Goal: Information Seeking & Learning: Find specific fact

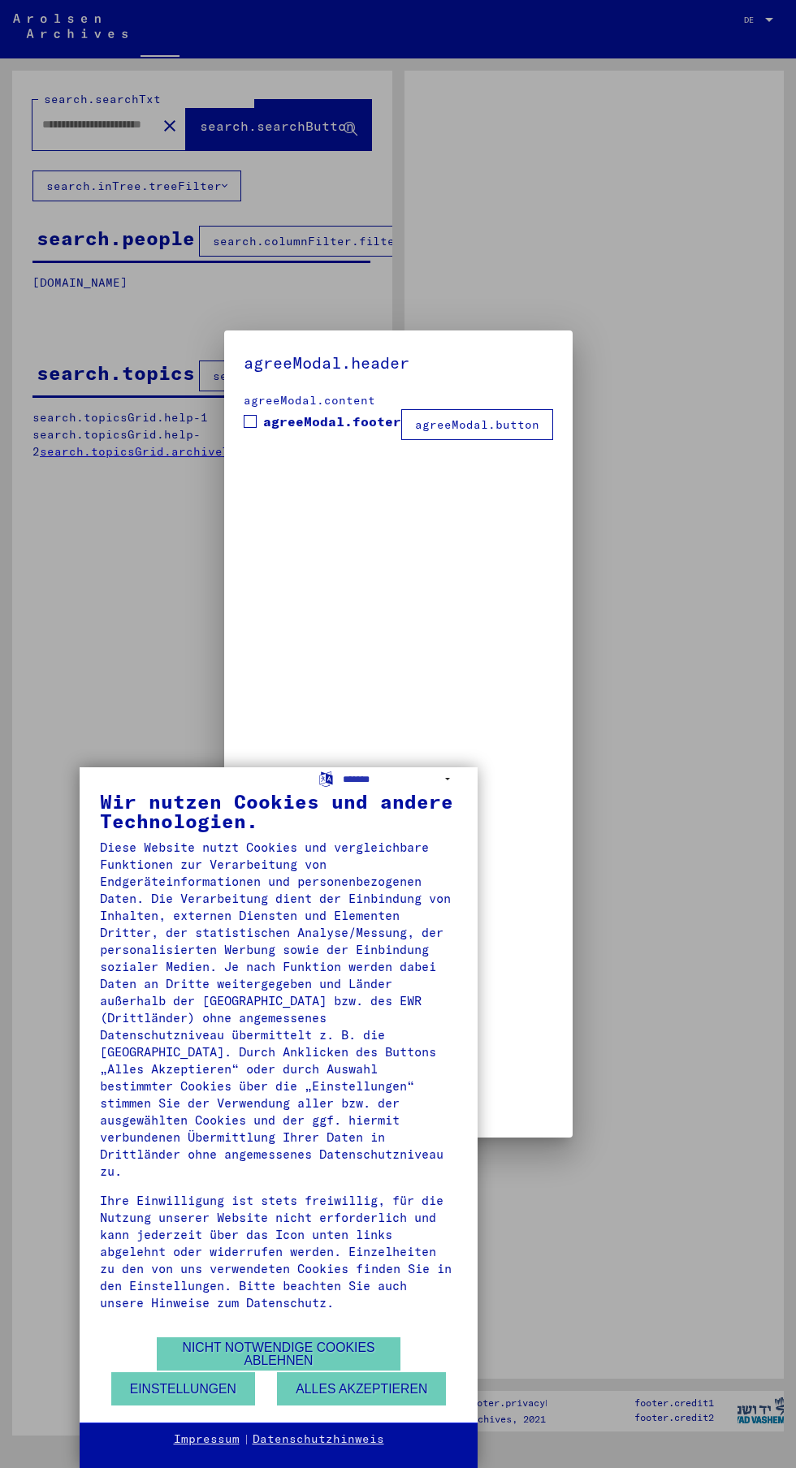
type input "**********"
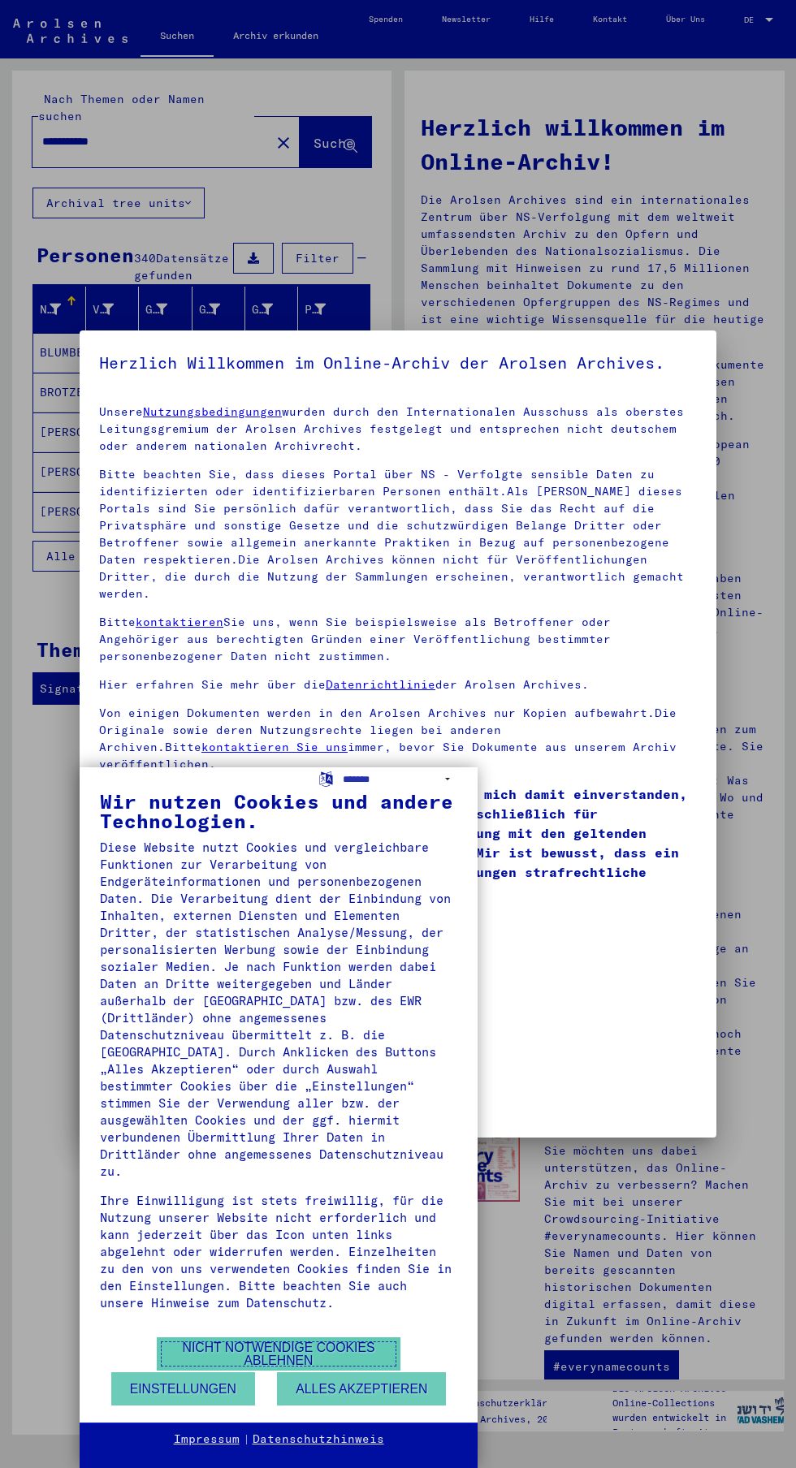
click at [325, 1348] on button "Nicht notwendige Cookies ablehnen" at bounding box center [279, 1353] width 244 height 33
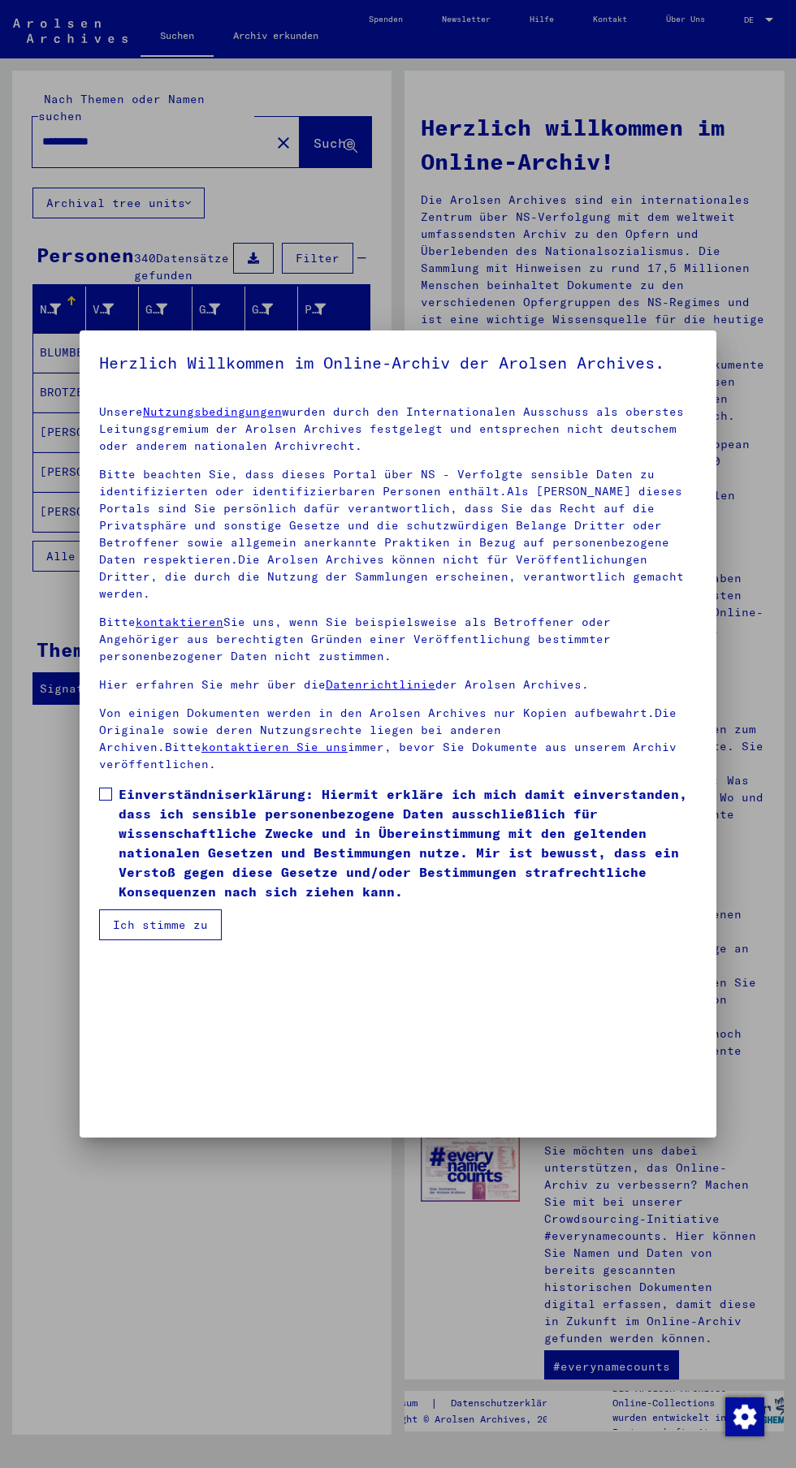
click at [101, 1255] on div at bounding box center [398, 734] width 796 height 1468
click at [179, 940] on button "Ich stimme zu" at bounding box center [160, 925] width 123 height 31
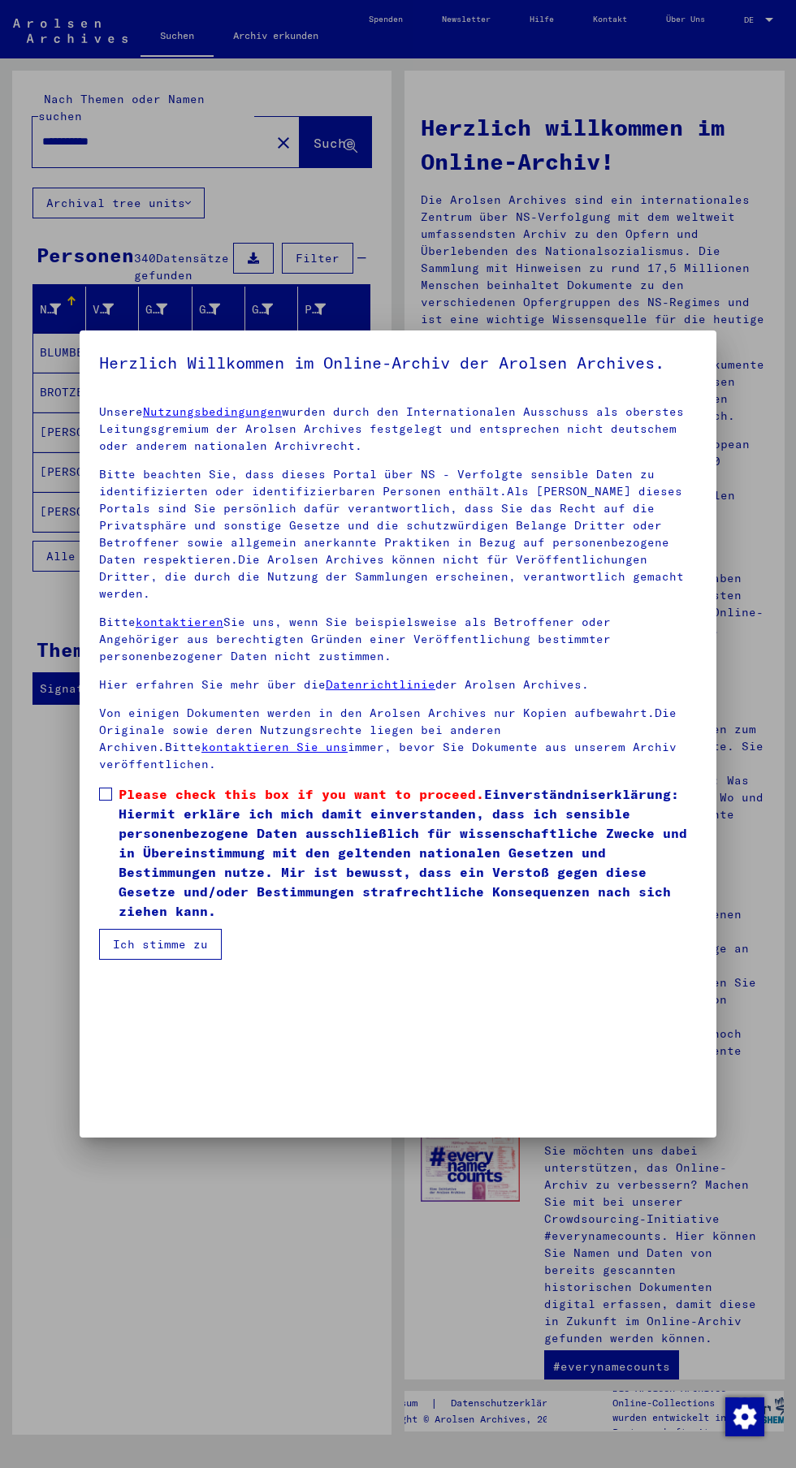
click at [106, 801] on span at bounding box center [105, 794] width 13 height 13
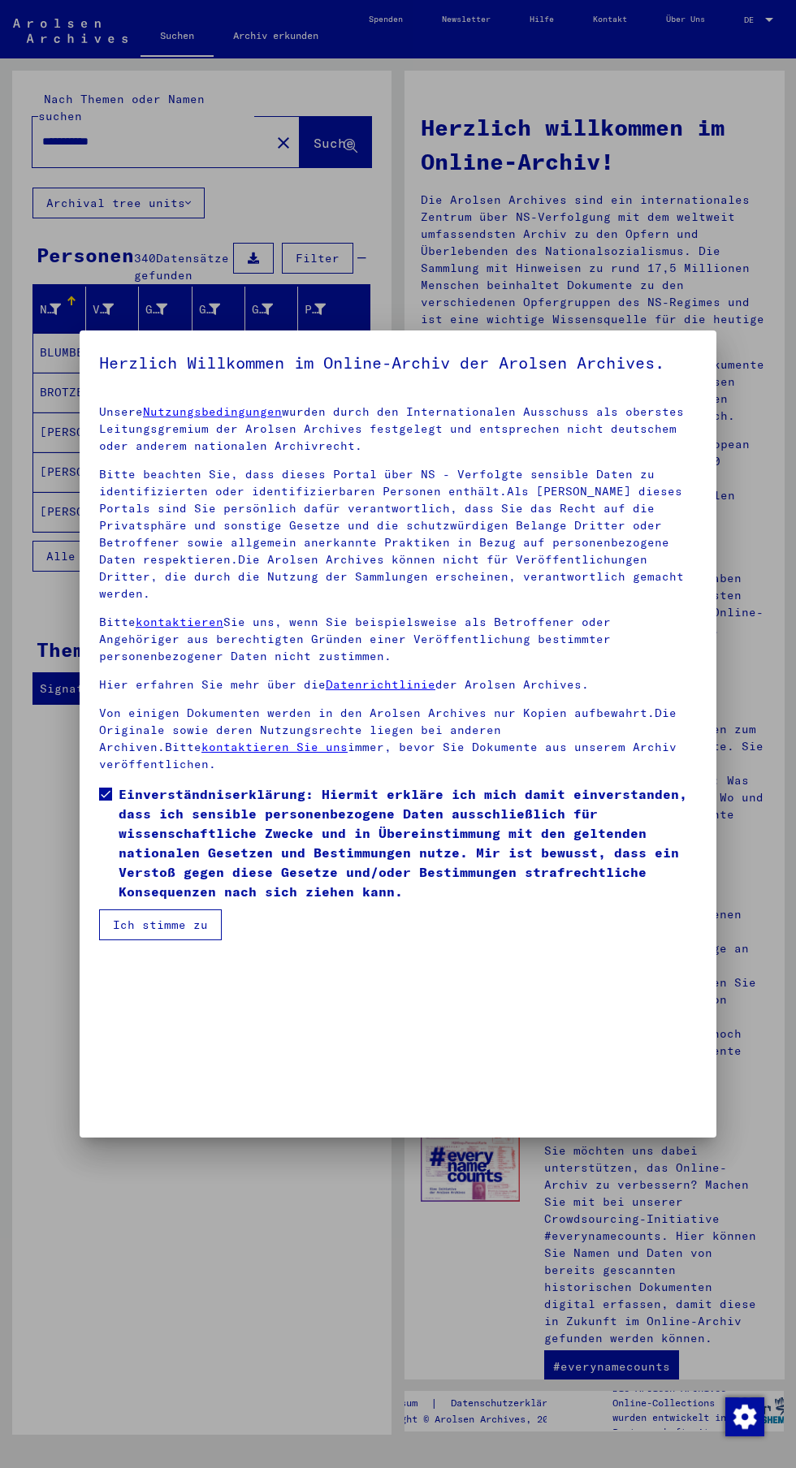
click at [192, 940] on button "Ich stimme zu" at bounding box center [160, 925] width 123 height 31
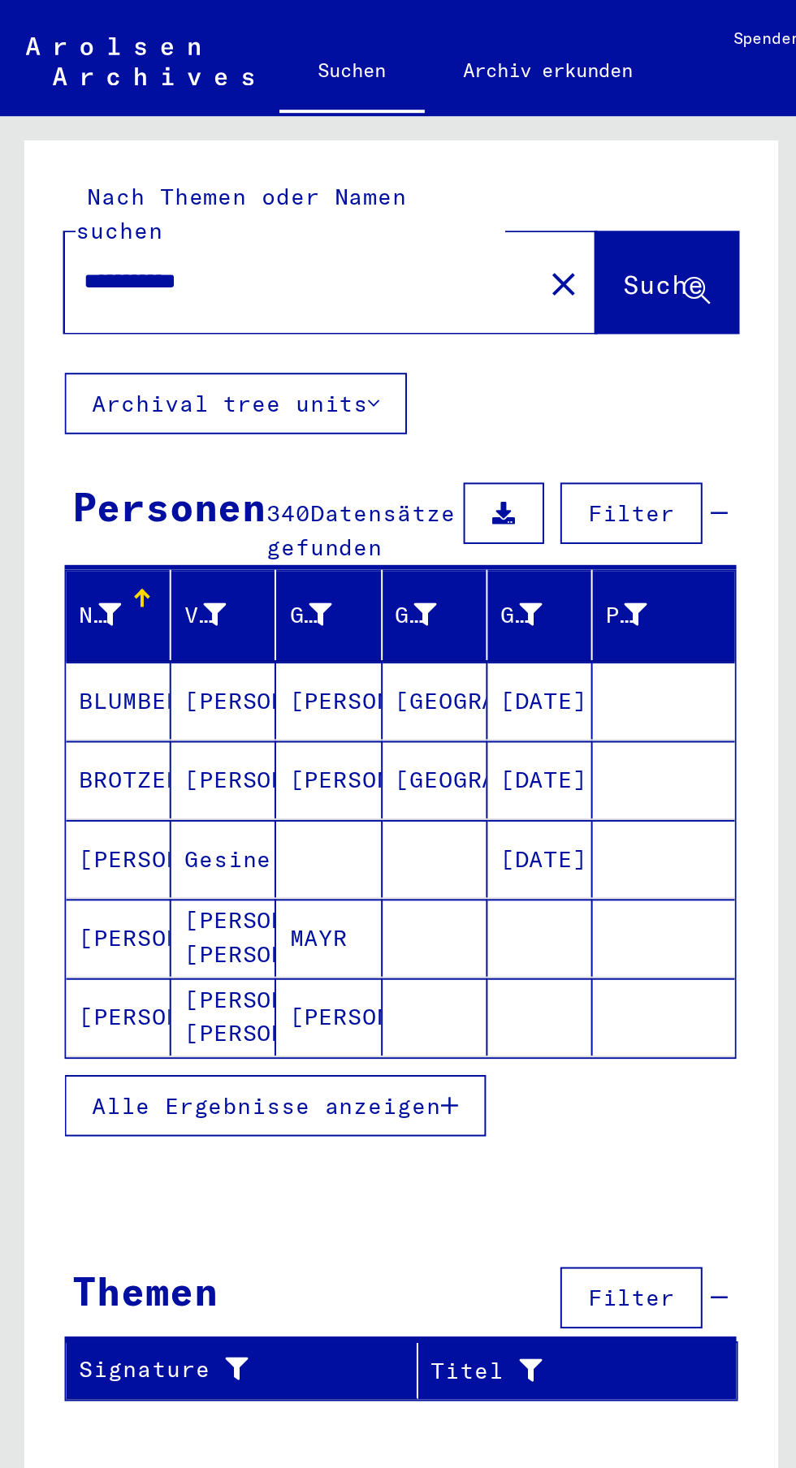
scroll to position [0, 2]
click at [111, 344] on mat-cell "[PERSON_NAME]" at bounding box center [112, 352] width 53 height 39
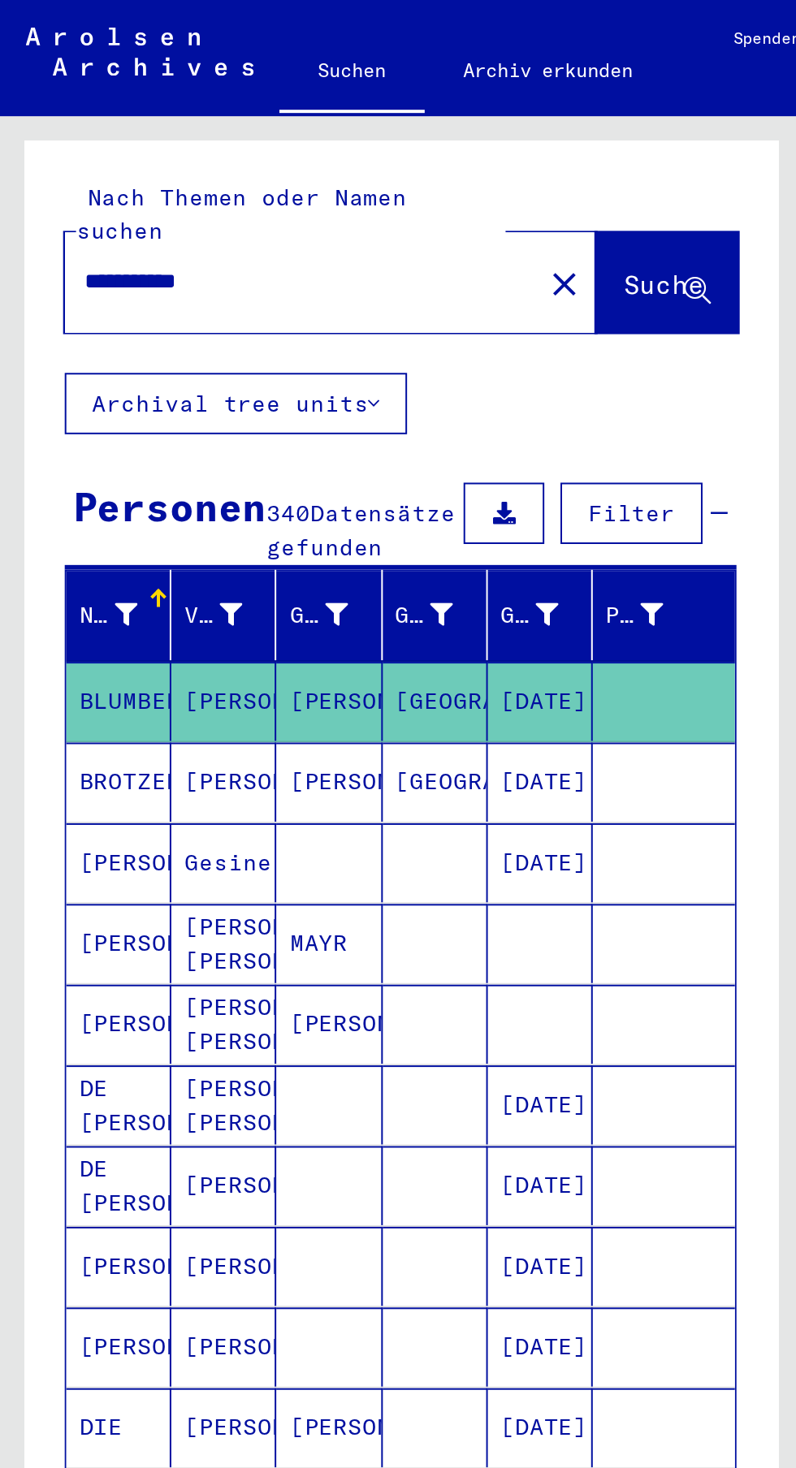
click at [282, 352] on mat-cell "[DATE]" at bounding box center [271, 353] width 53 height 40
click at [292, 344] on mat-cell "[DATE]" at bounding box center [271, 353] width 53 height 40
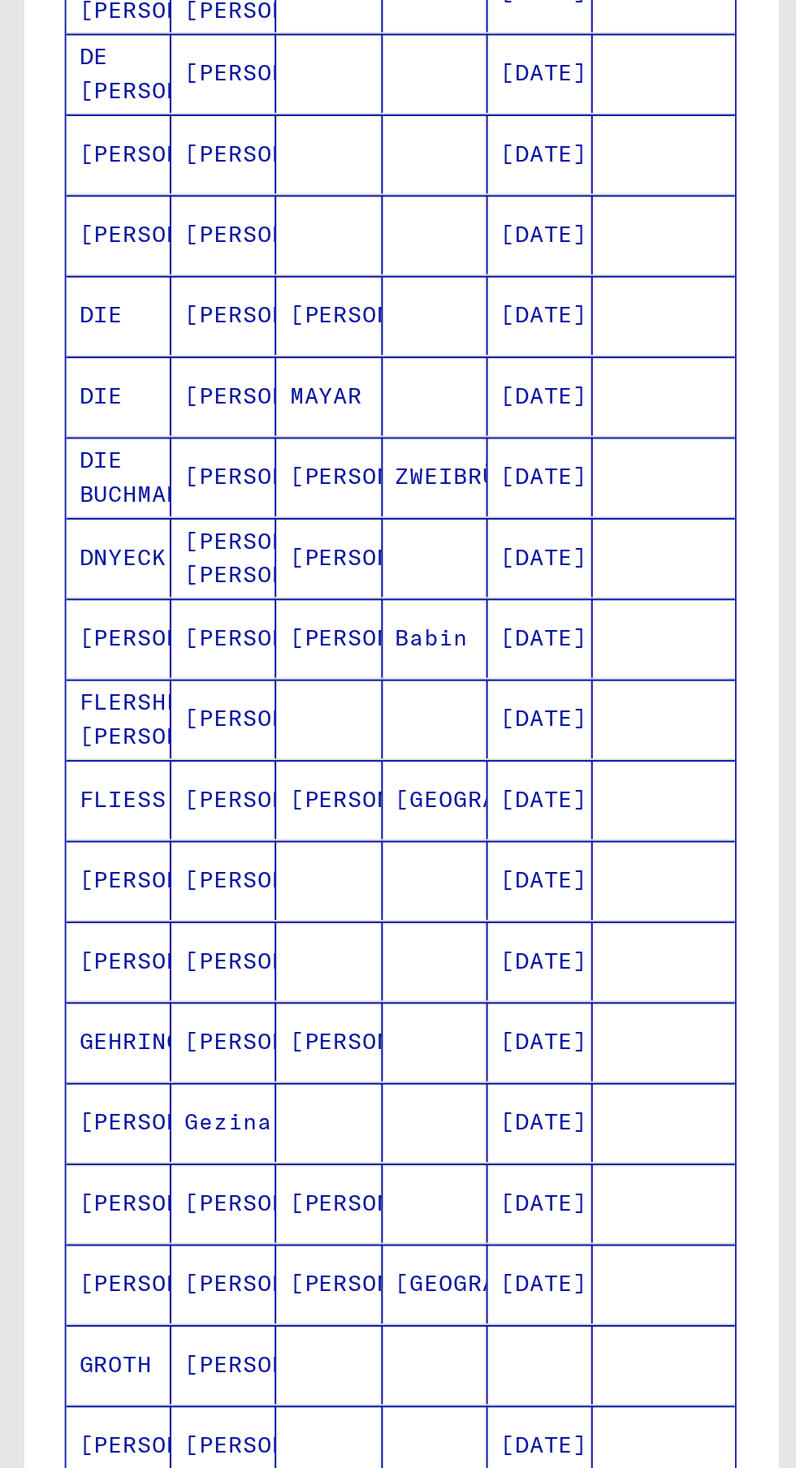
click at [98, 1005] on mat-cell "[PERSON_NAME]" at bounding box center [112, 1003] width 53 height 40
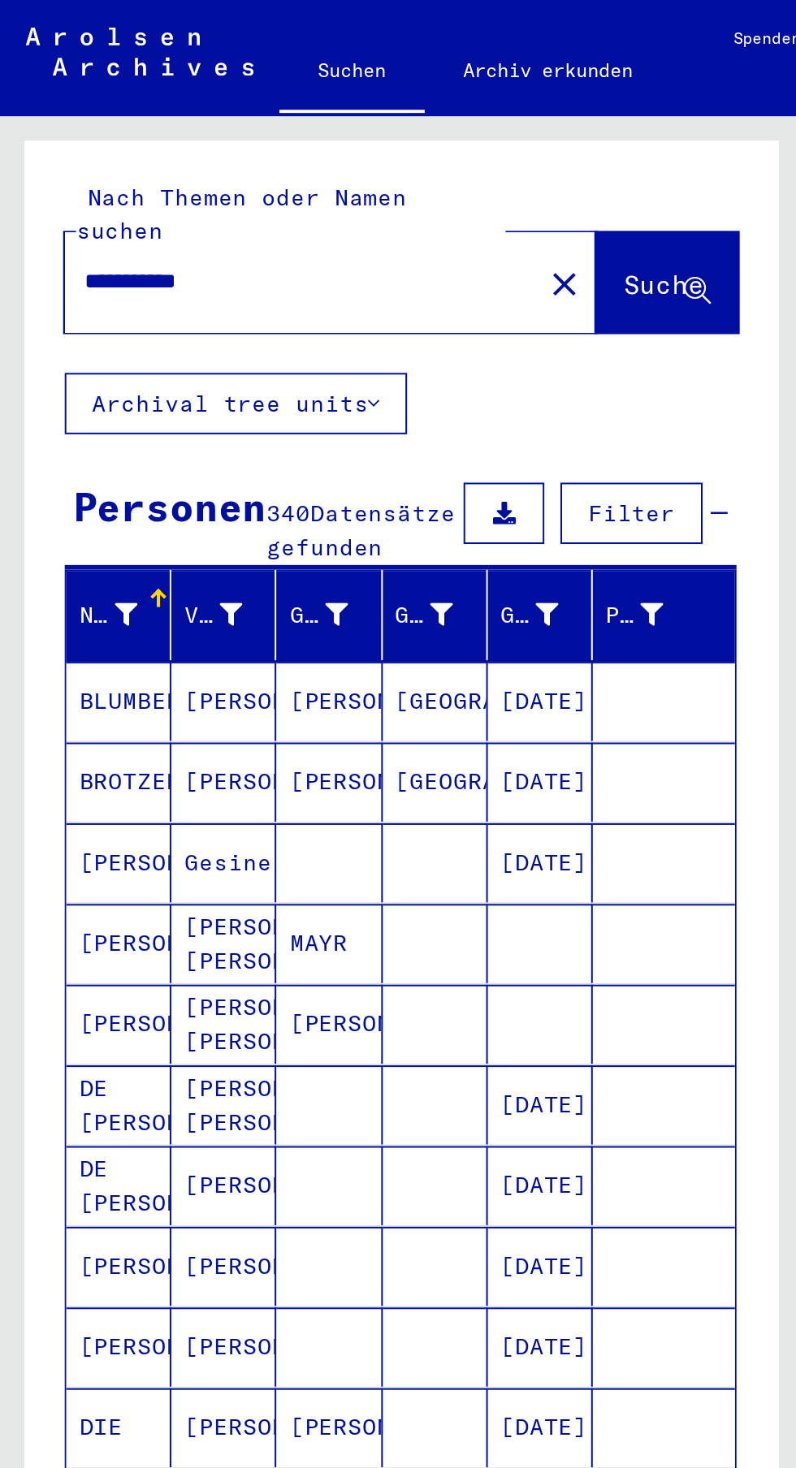
click at [175, 188] on button "Archival tree units" at bounding box center [118, 203] width 172 height 31
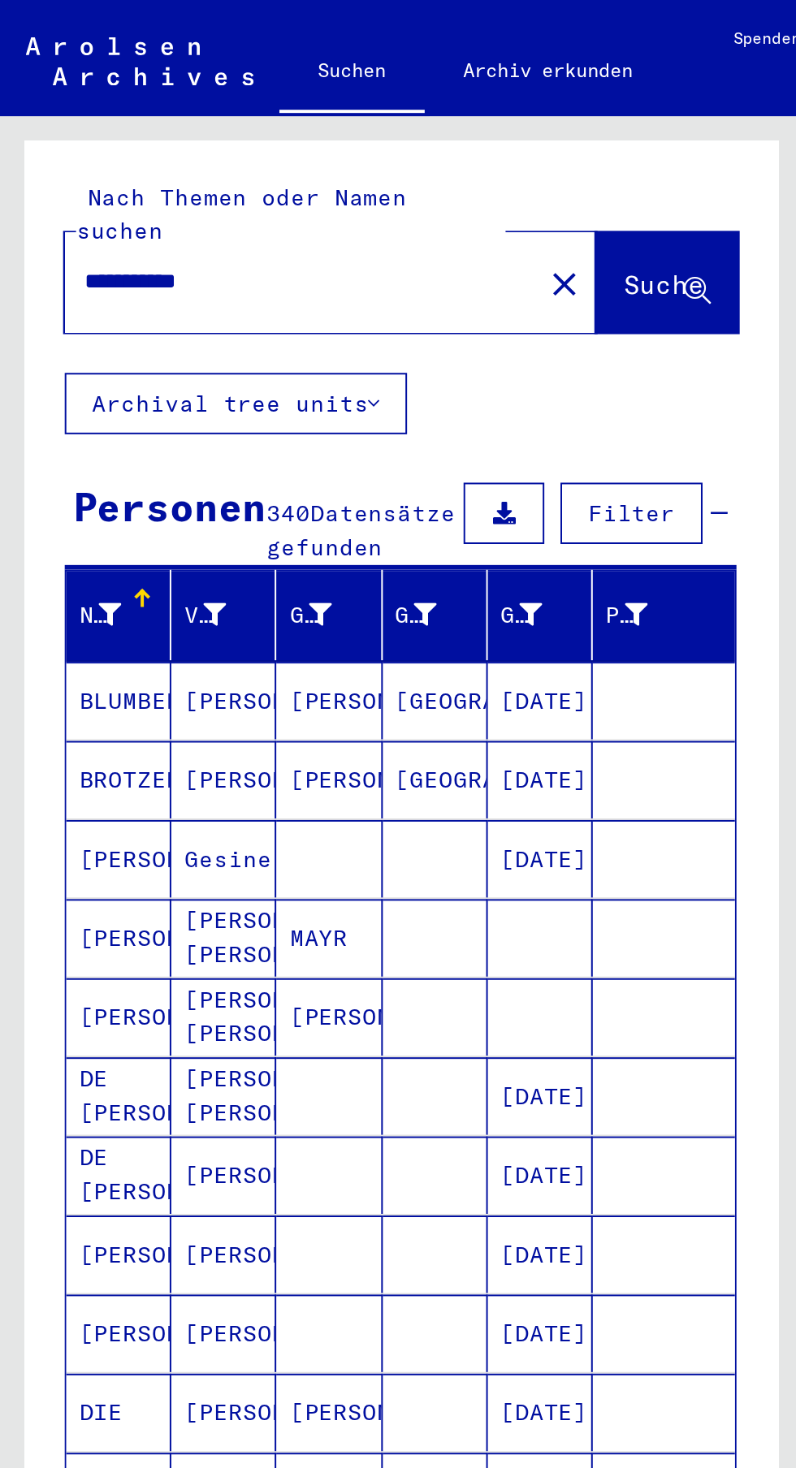
click at [301, 413] on mat-cell at bounding box center [333, 432] width 71 height 39
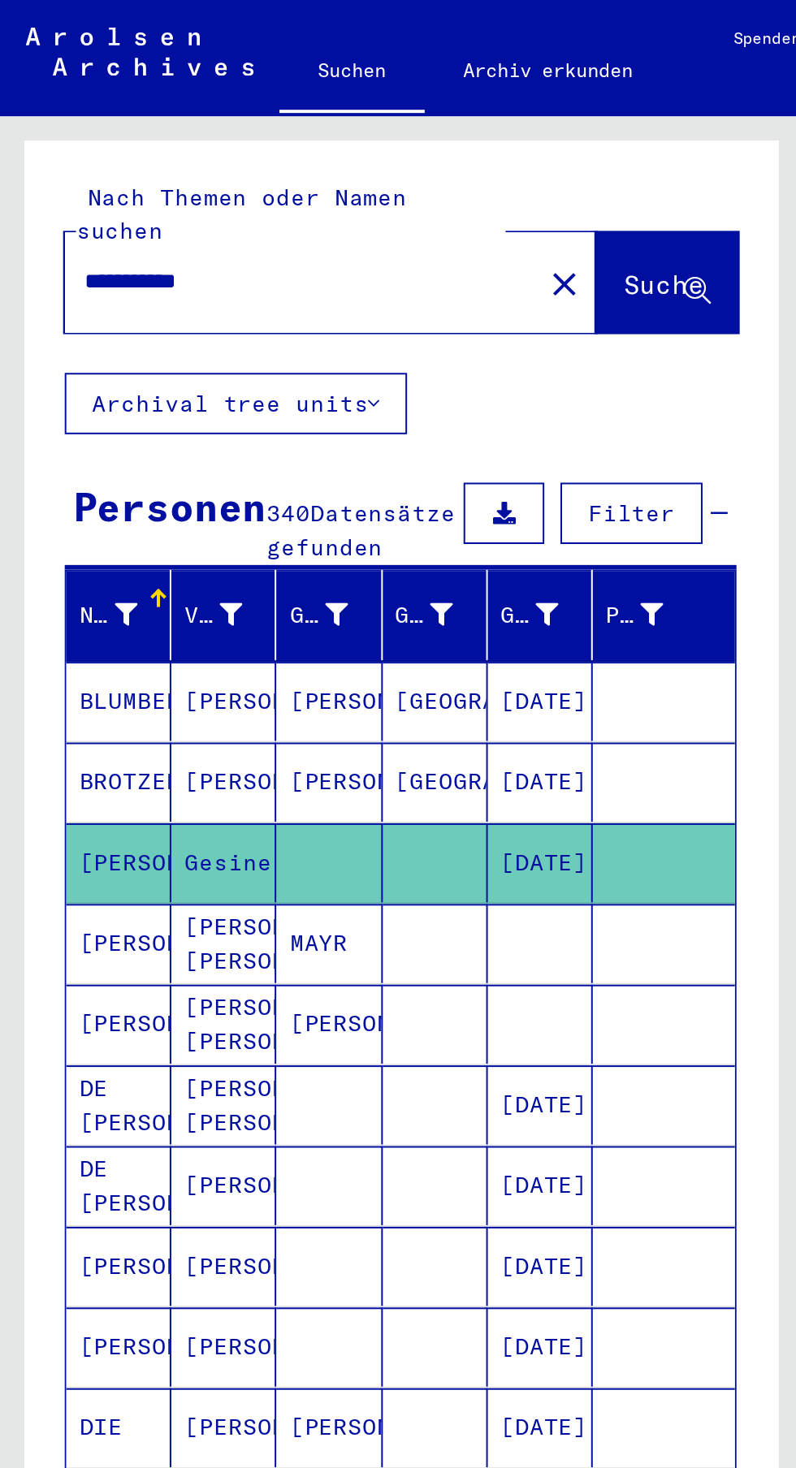
scroll to position [0, 2]
click at [188, 133] on input "**********" at bounding box center [151, 141] width 218 height 17
click at [274, 133] on mat-icon "close" at bounding box center [283, 142] width 19 height 19
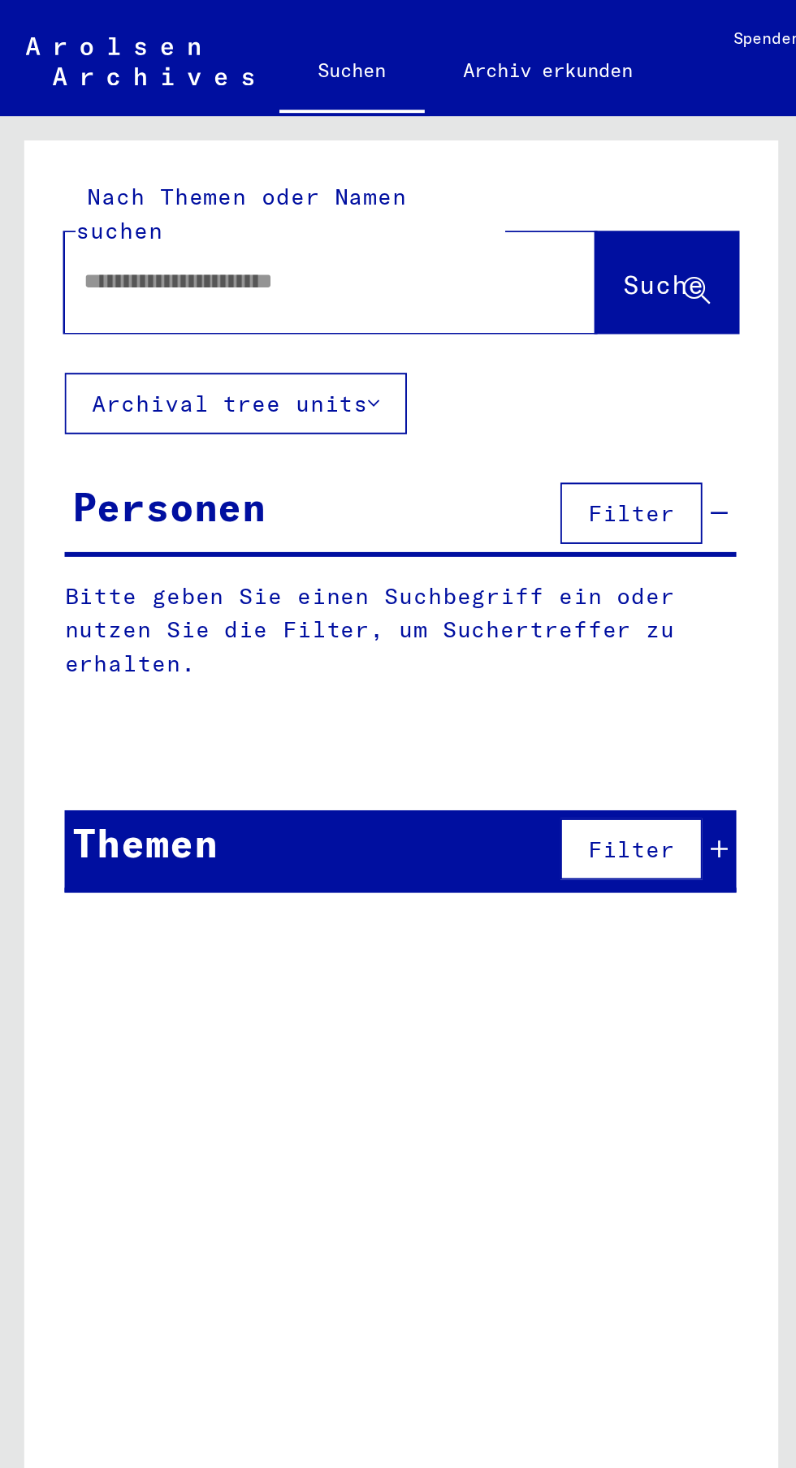
click at [179, 133] on input "text" at bounding box center [146, 141] width 209 height 17
type input "**********"
click at [332, 135] on span "Suche" at bounding box center [333, 143] width 41 height 16
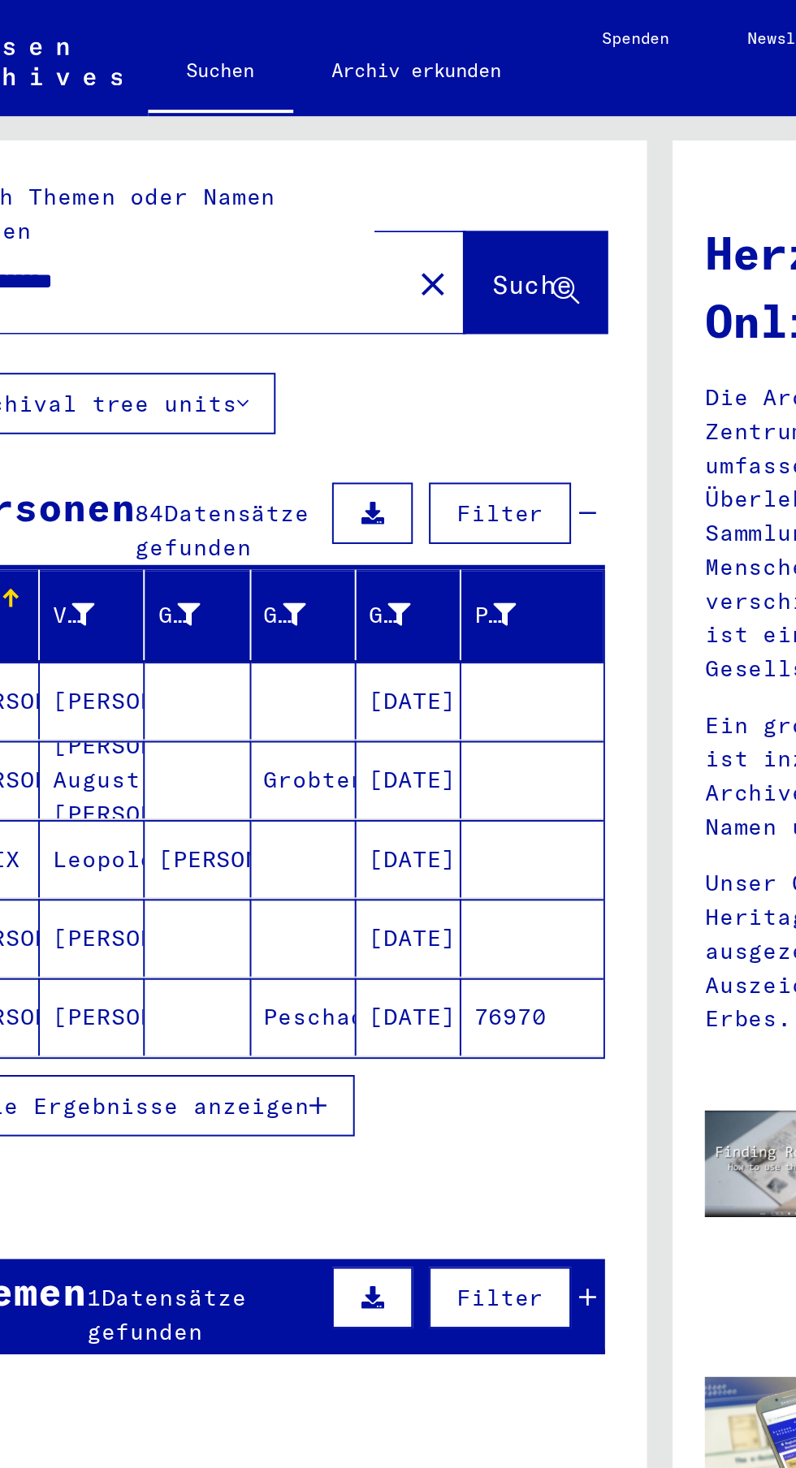
scroll to position [90, 0]
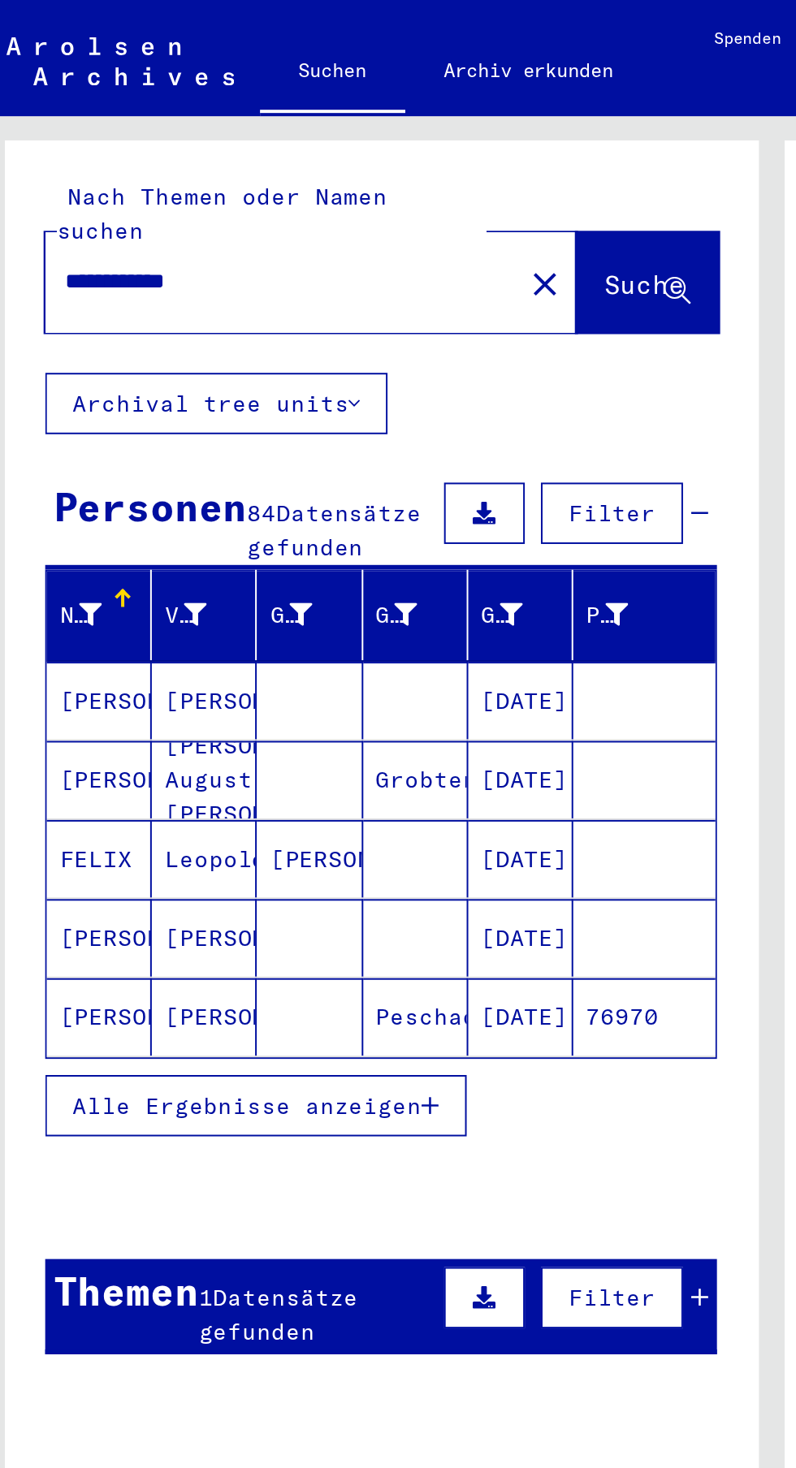
click at [323, 304] on icon at bounding box center [319, 309] width 11 height 11
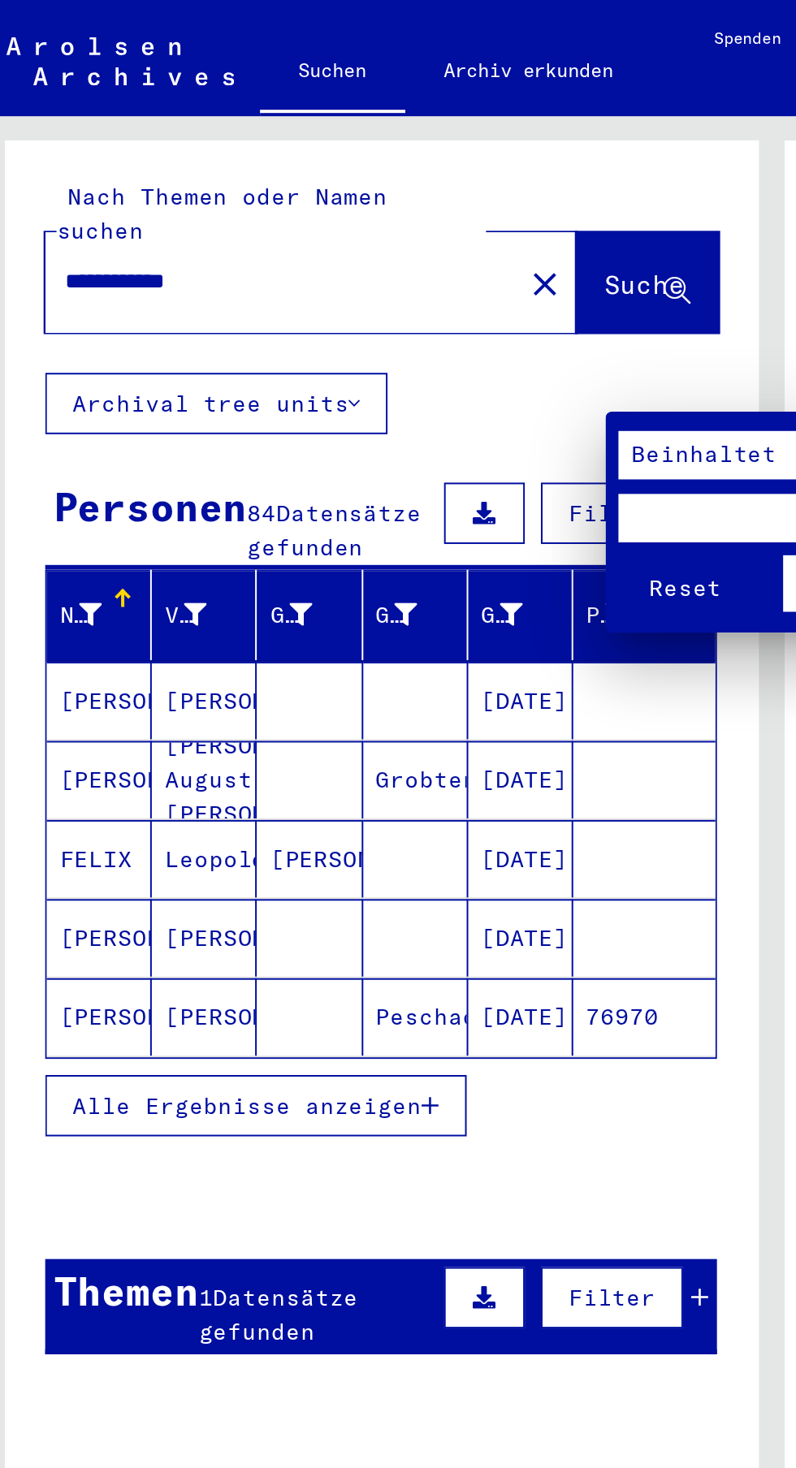
click at [328, 499] on div at bounding box center [398, 734] width 796 height 1468
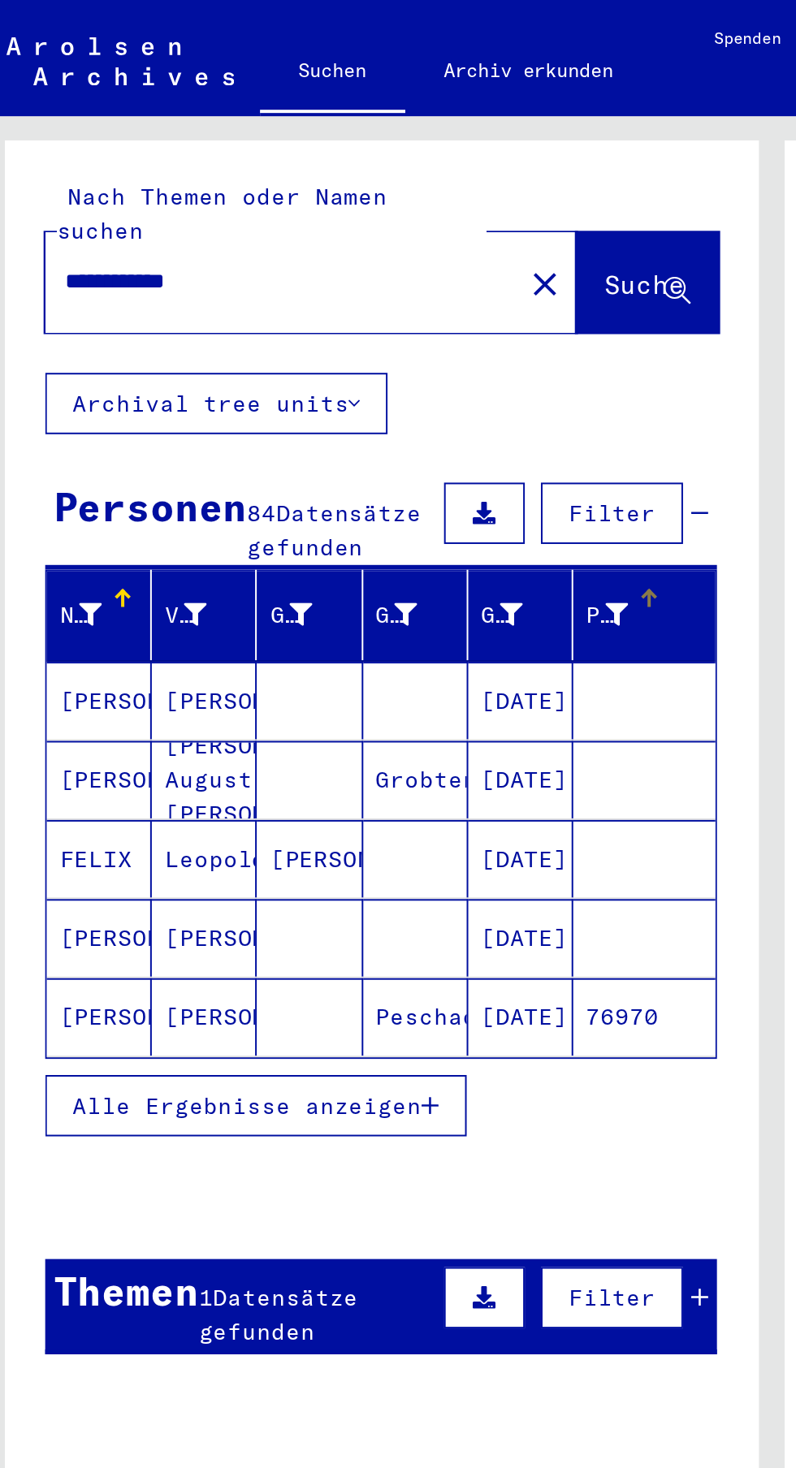
click at [59, 333] on mat-cell "[PERSON_NAME]" at bounding box center [59, 352] width 53 height 39
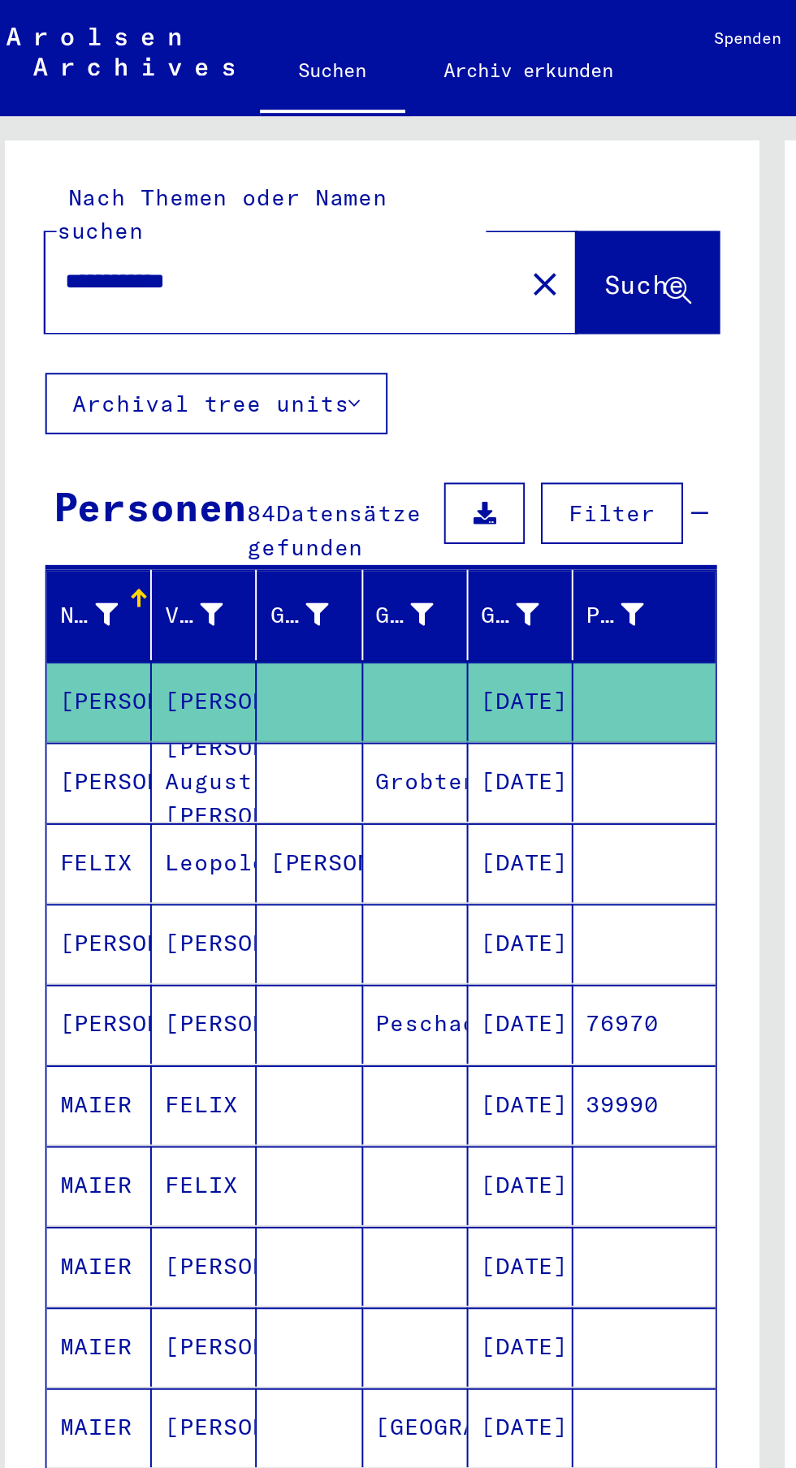
click at [309, 333] on mat-cell at bounding box center [333, 353] width 71 height 40
click at [277, 333] on mat-cell "[DATE]" at bounding box center [271, 353] width 53 height 40
click at [306, 333] on mat-cell at bounding box center [333, 353] width 71 height 40
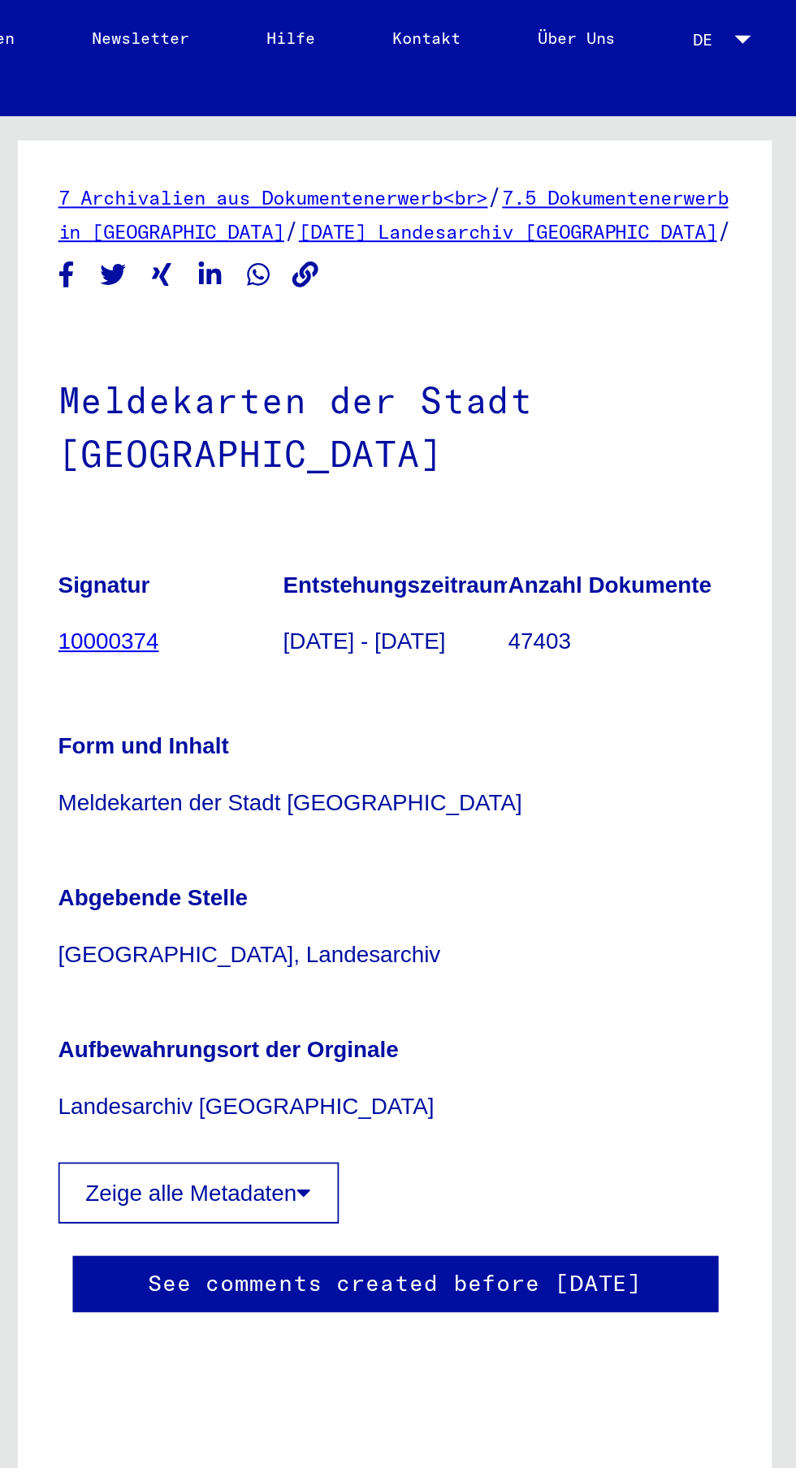
click at [464, 316] on link "10000374" at bounding box center [450, 322] width 50 height 13
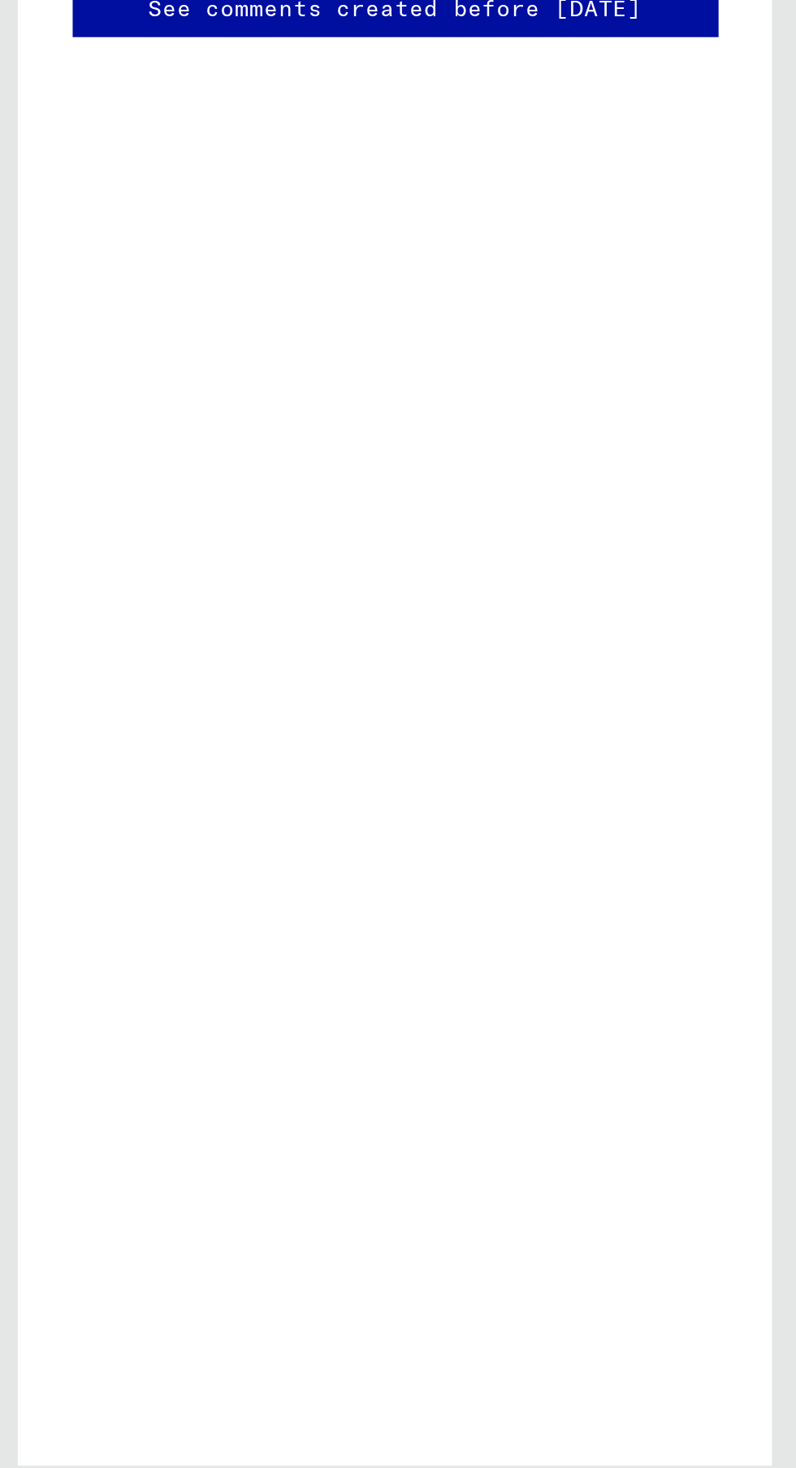
scroll to position [90, 0]
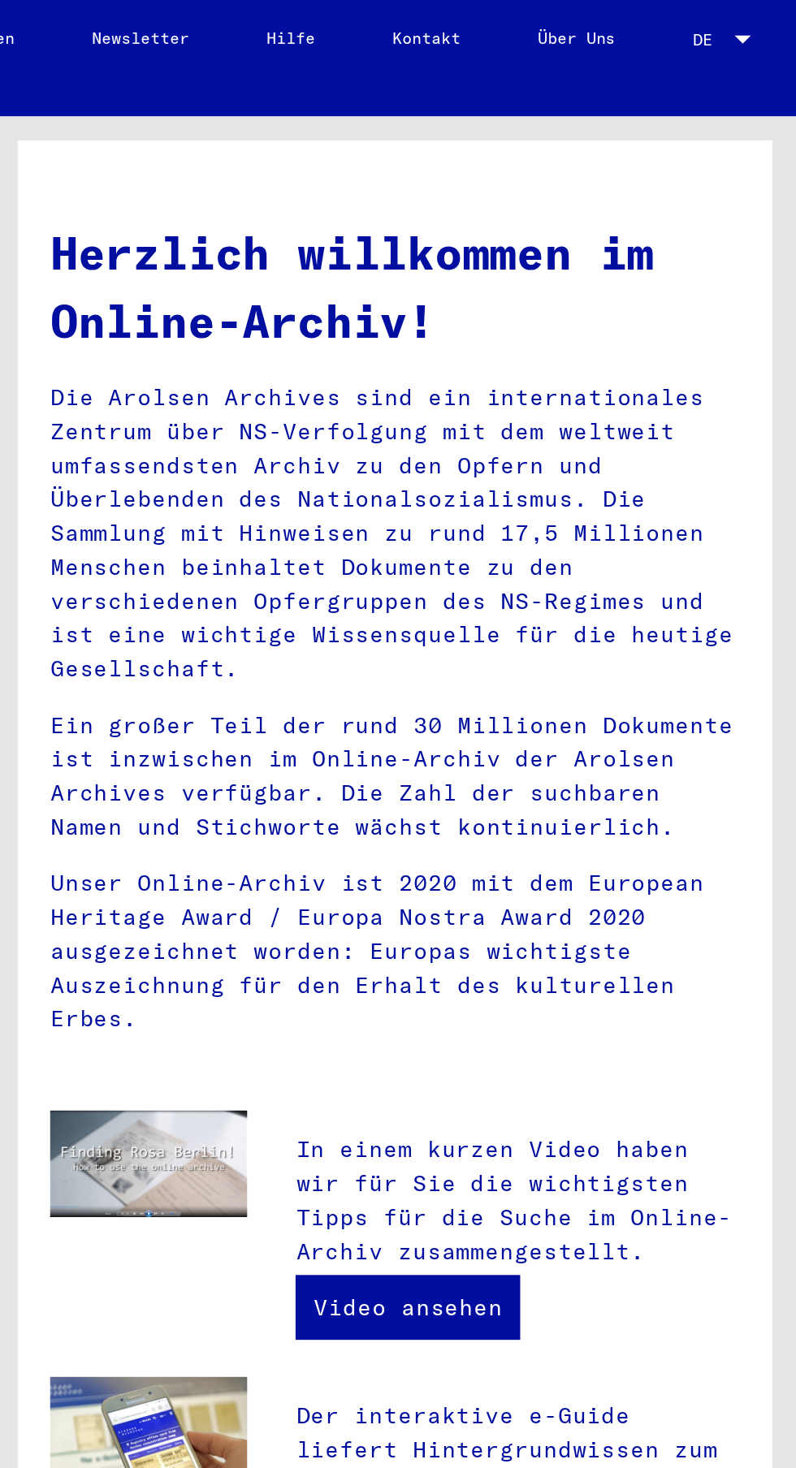
type input "**********"
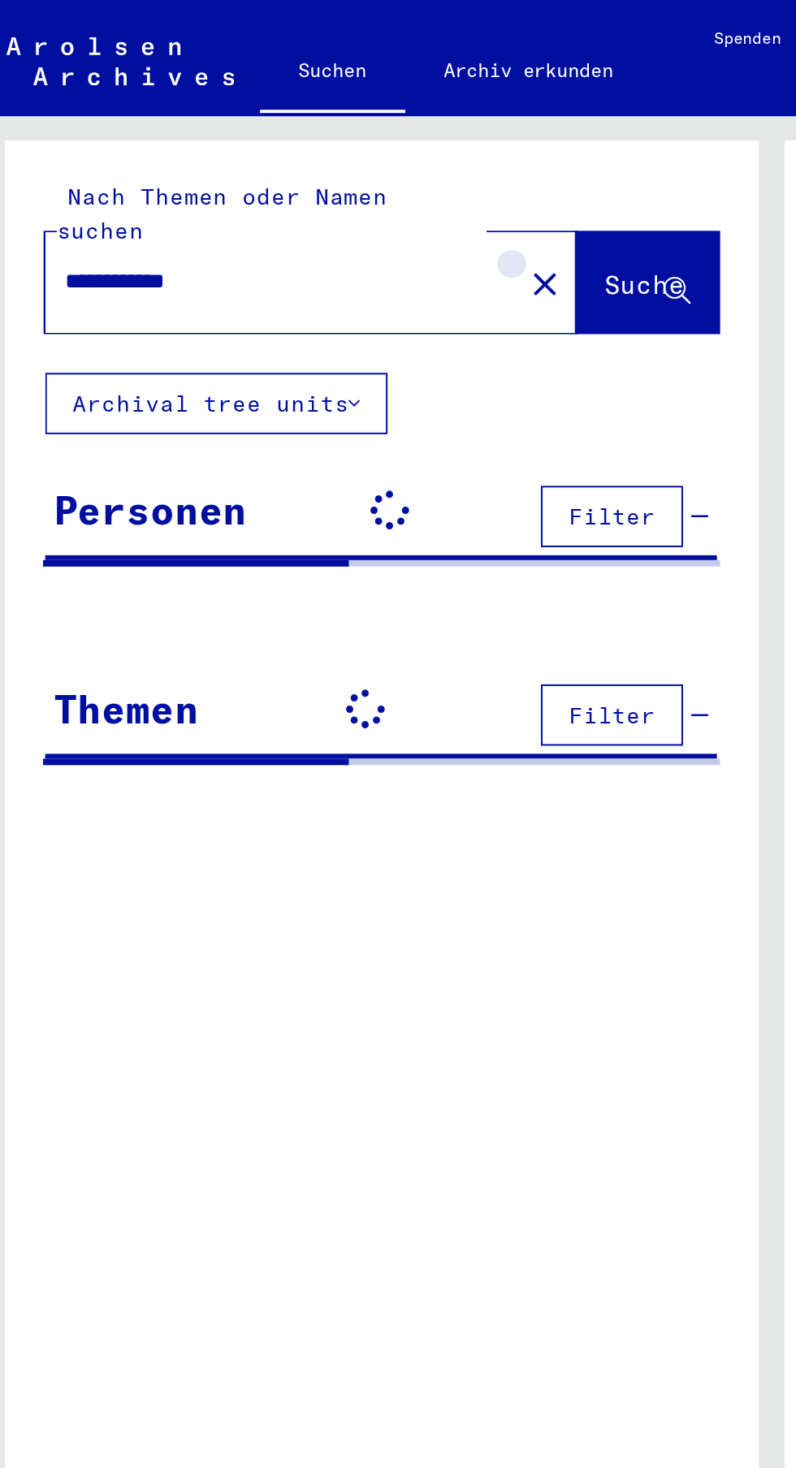
click at [267, 126] on button "close" at bounding box center [283, 142] width 32 height 32
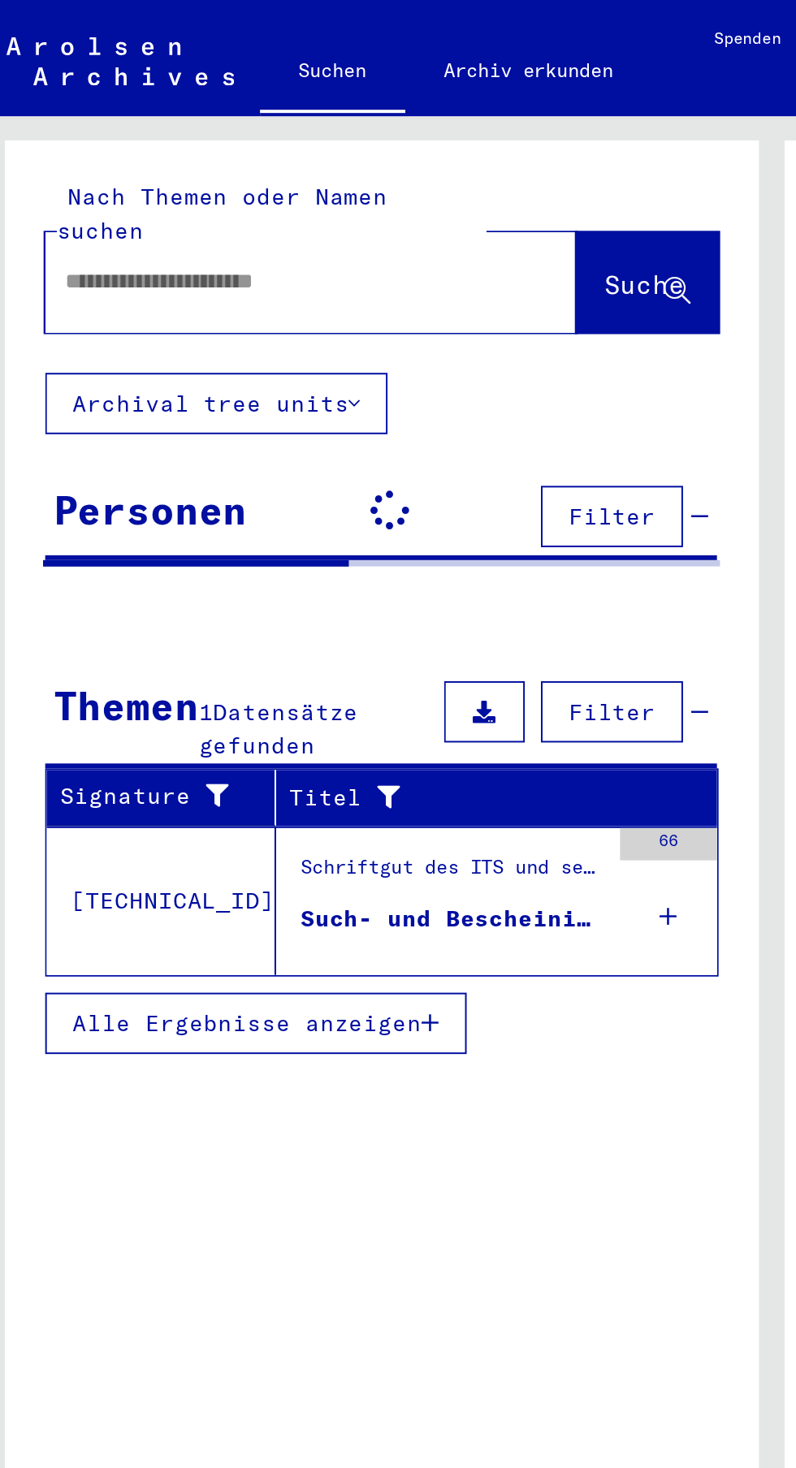
click at [224, 133] on input "text" at bounding box center [146, 141] width 209 height 17
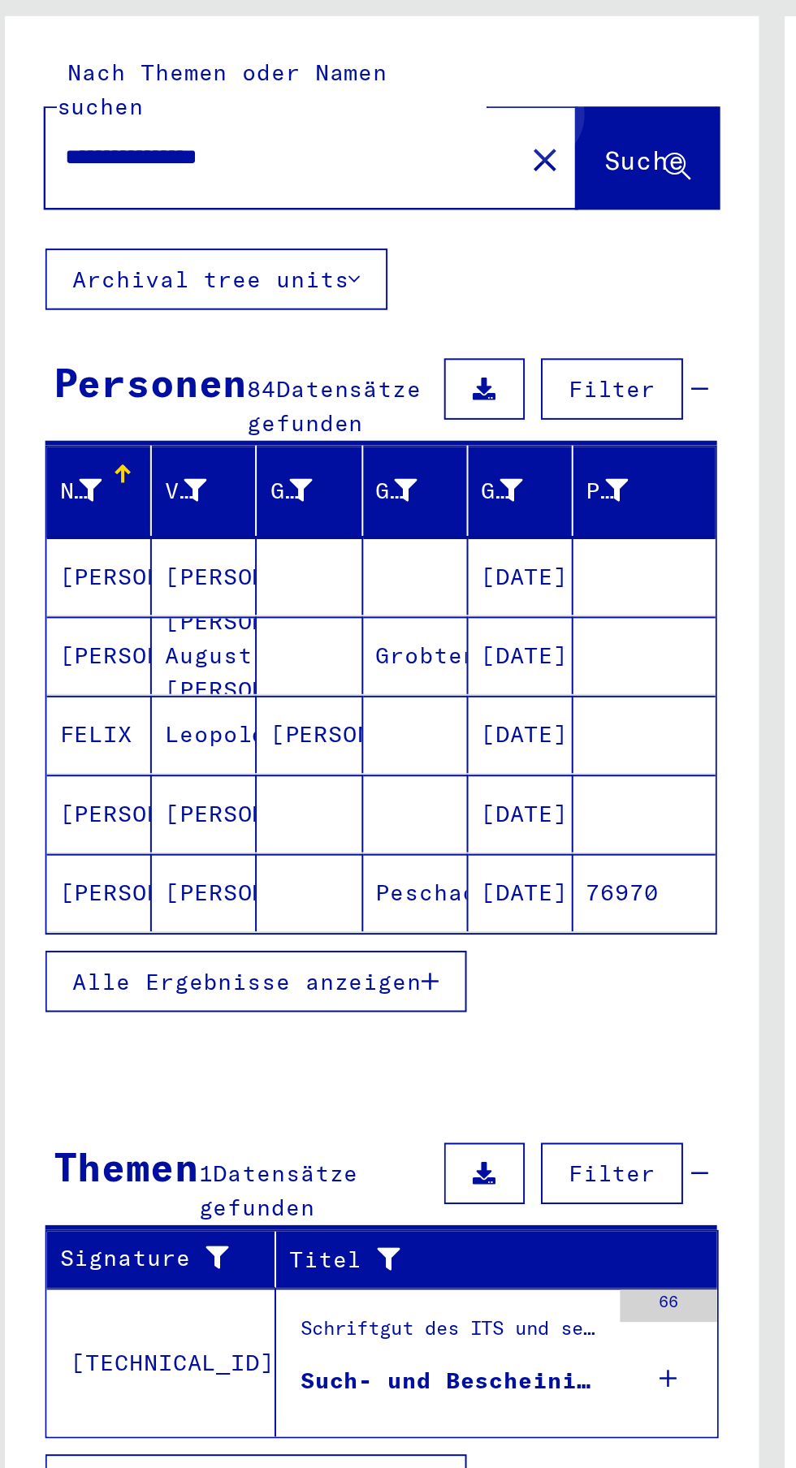
type input "**********"
click at [337, 135] on span "Suche" at bounding box center [333, 143] width 41 height 16
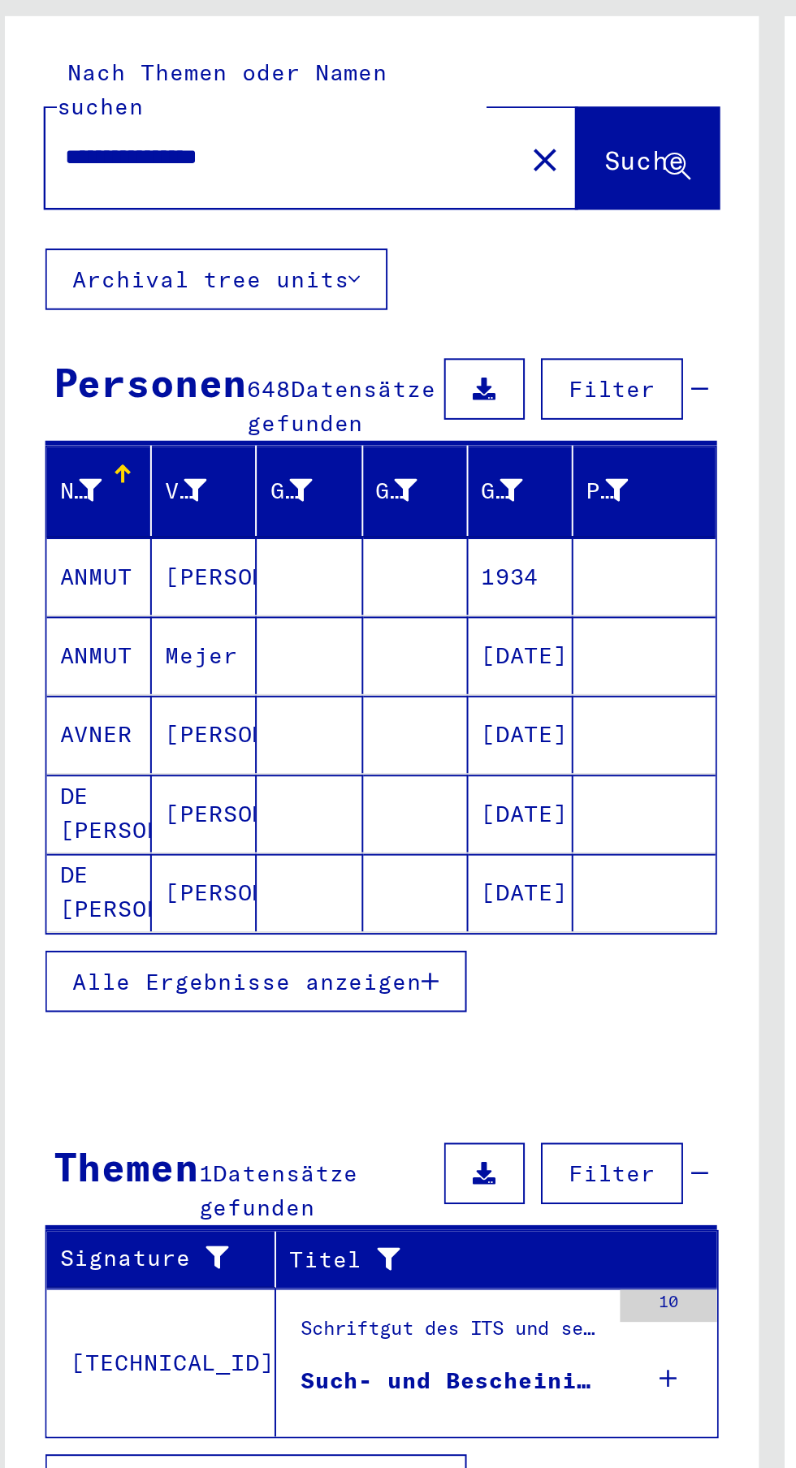
scroll to position [0, 2]
click at [266, 305] on icon at bounding box center [266, 309] width 11 height 11
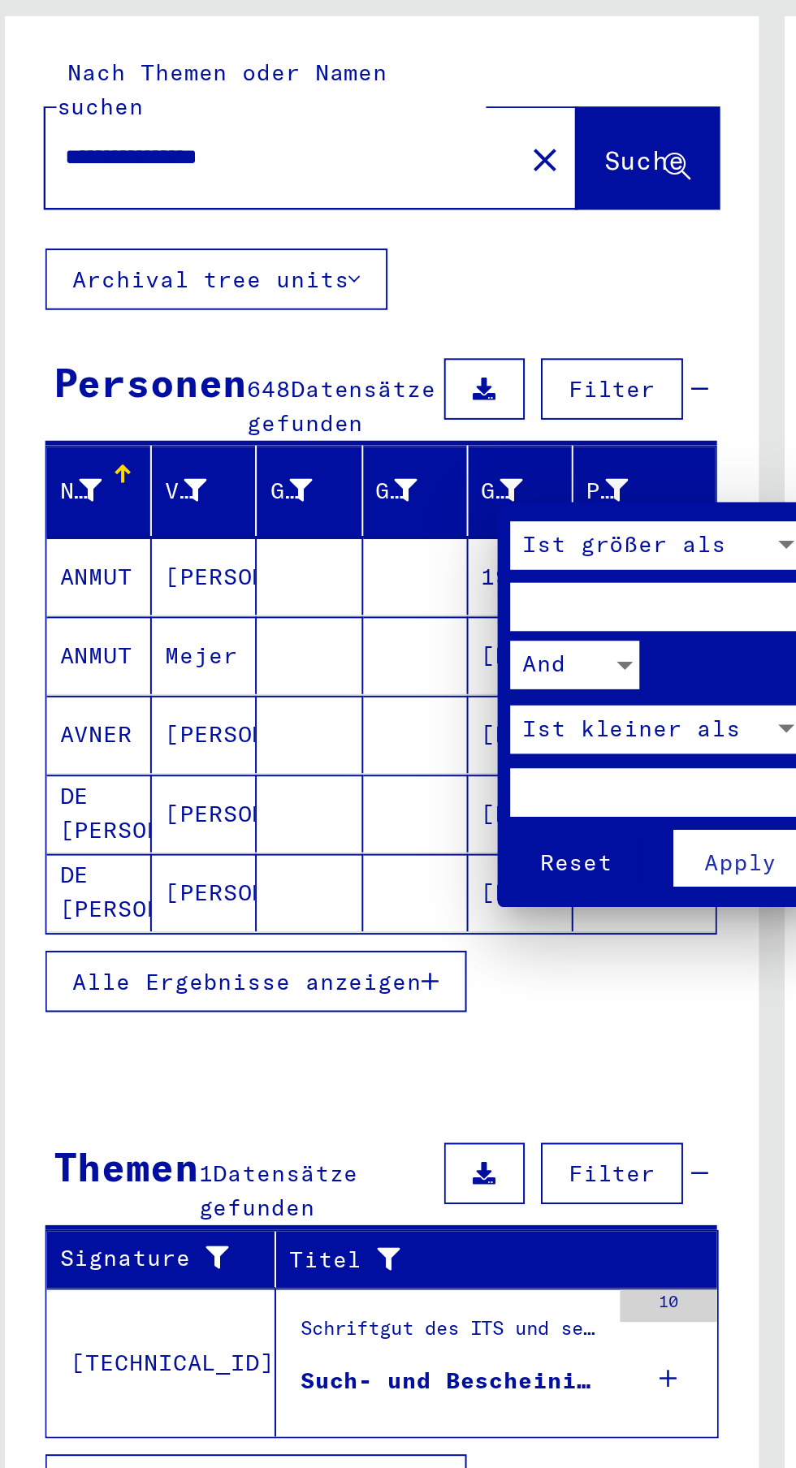
click at [373, 261] on div at bounding box center [398, 734] width 796 height 1468
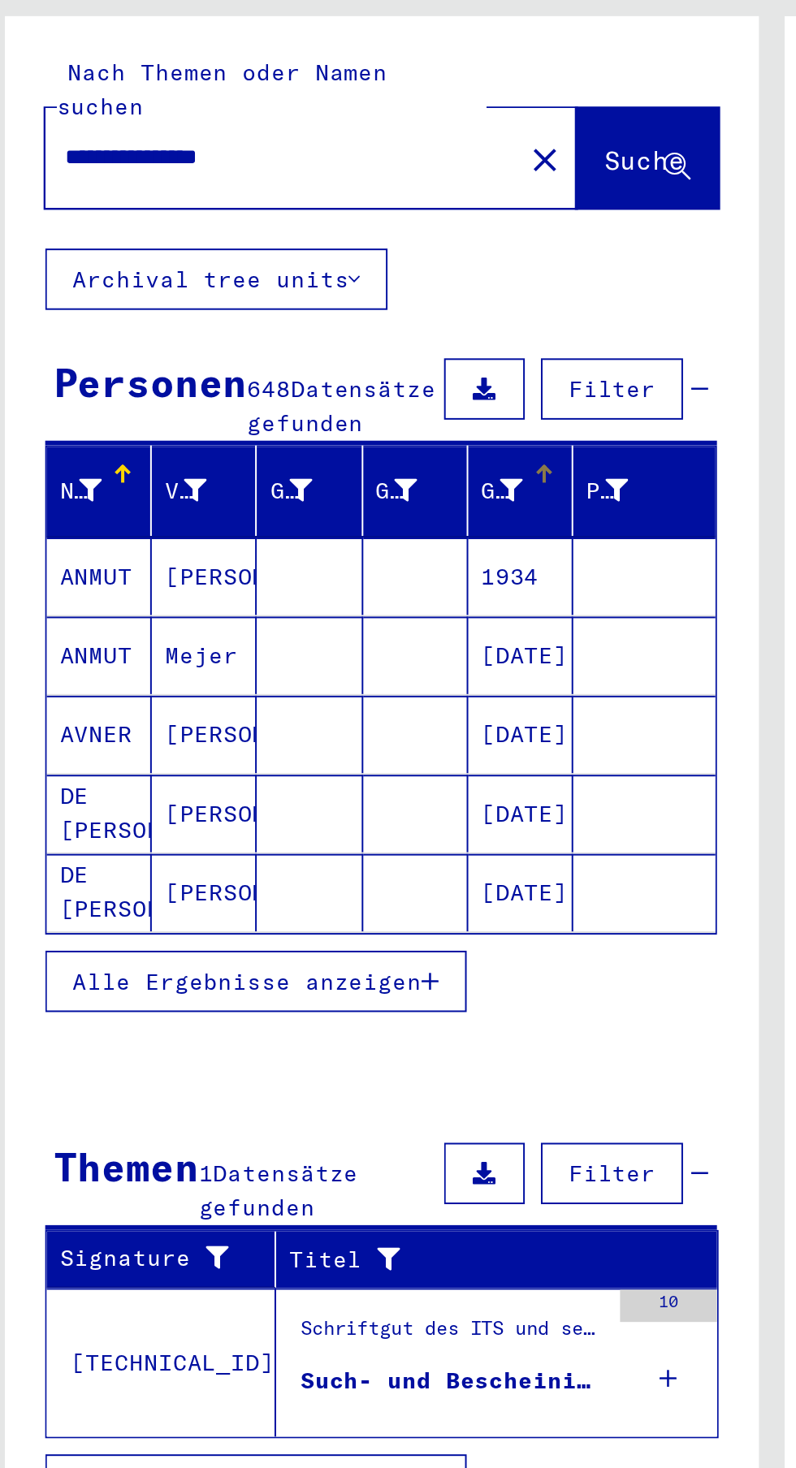
scroll to position [0, 0]
click at [283, 296] on div "Geburtsdatum" at bounding box center [274, 309] width 45 height 26
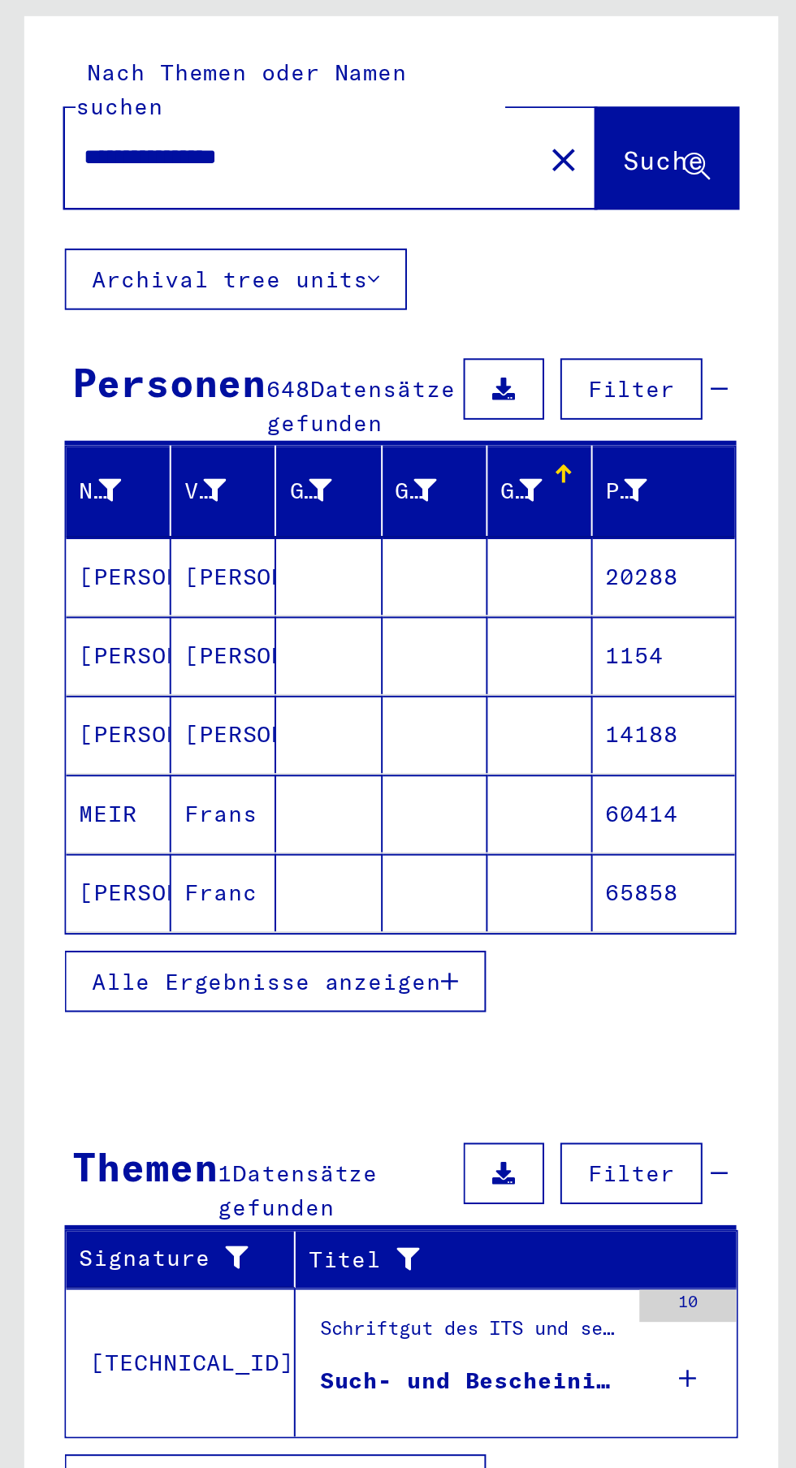
scroll to position [90, 0]
click at [344, 333] on mat-cell "20288" at bounding box center [333, 352] width 71 height 39
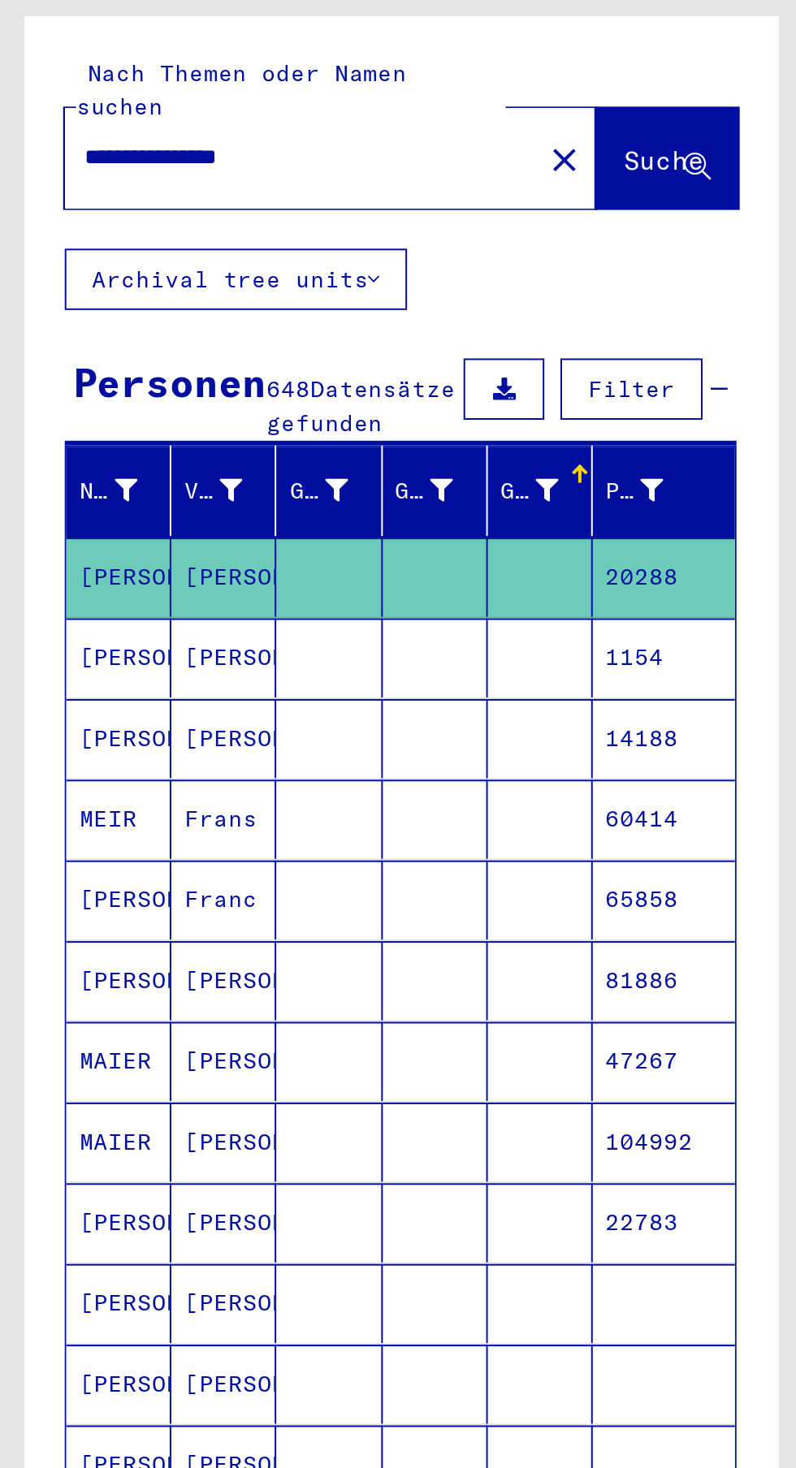
scroll to position [90, 2]
click at [339, 333] on mat-cell "20288" at bounding box center [333, 353] width 71 height 40
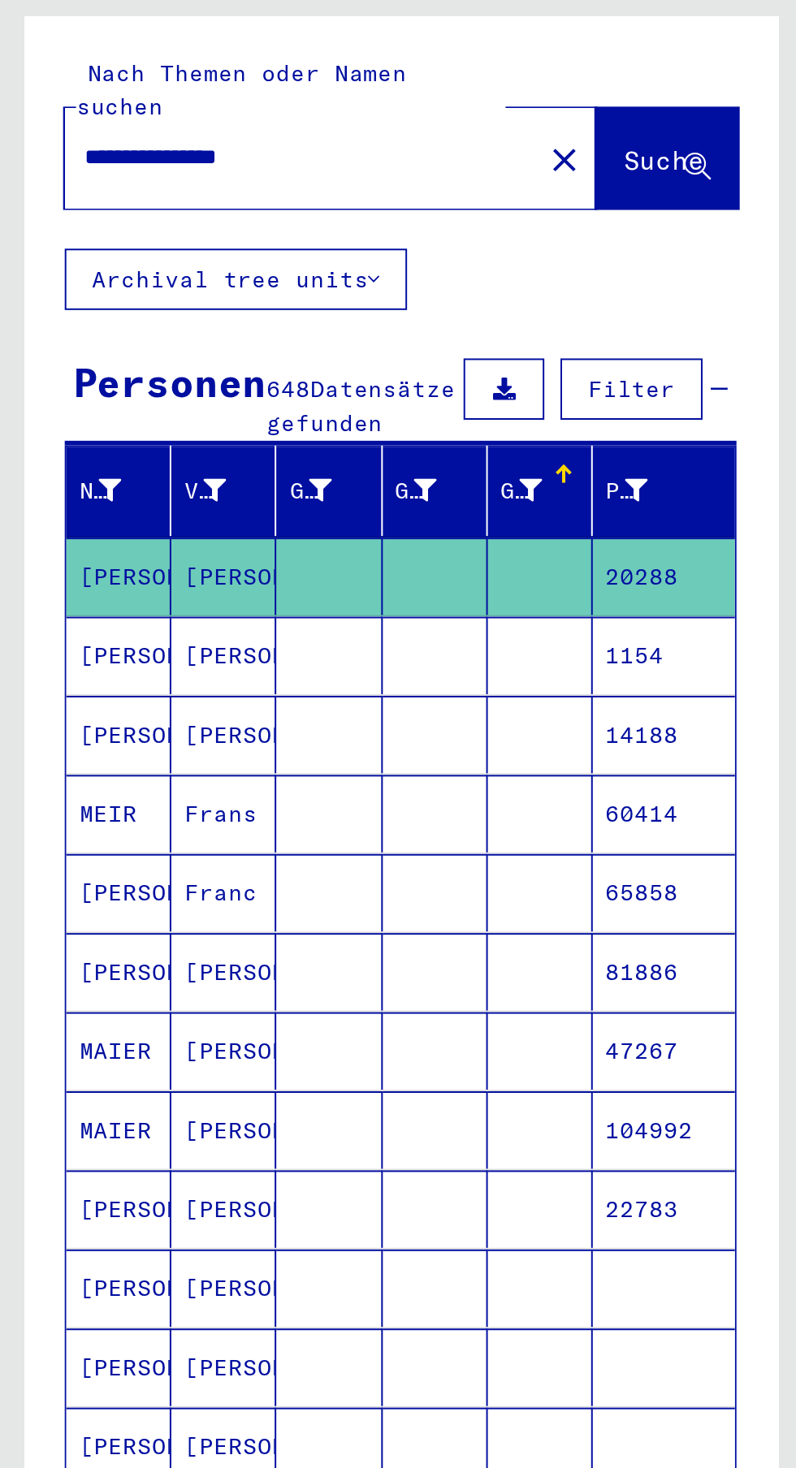
click at [121, 373] on mat-cell "[PERSON_NAME]" at bounding box center [112, 392] width 53 height 39
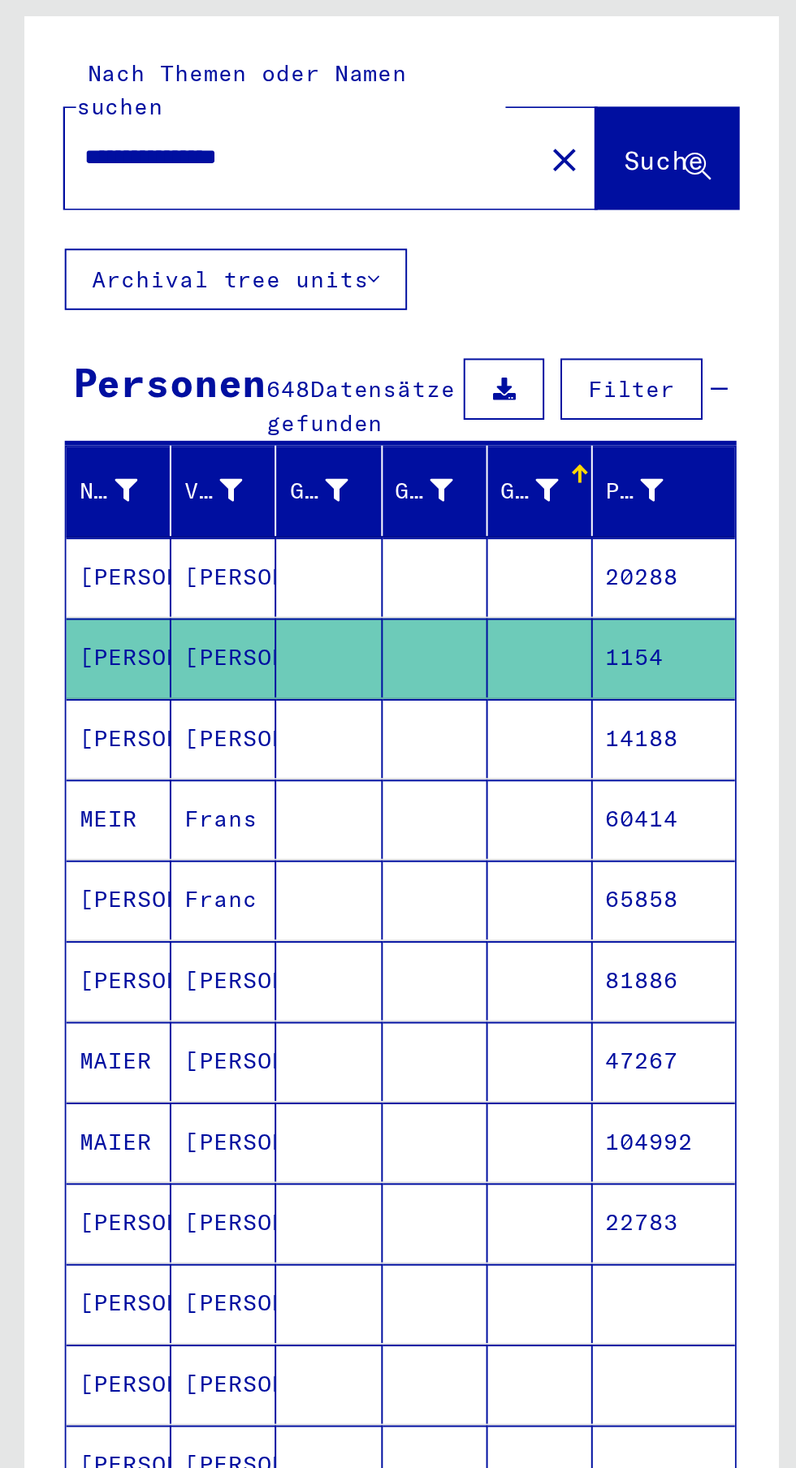
click at [192, 287] on mat-header-cell "Geburt‏" at bounding box center [218, 309] width 53 height 45
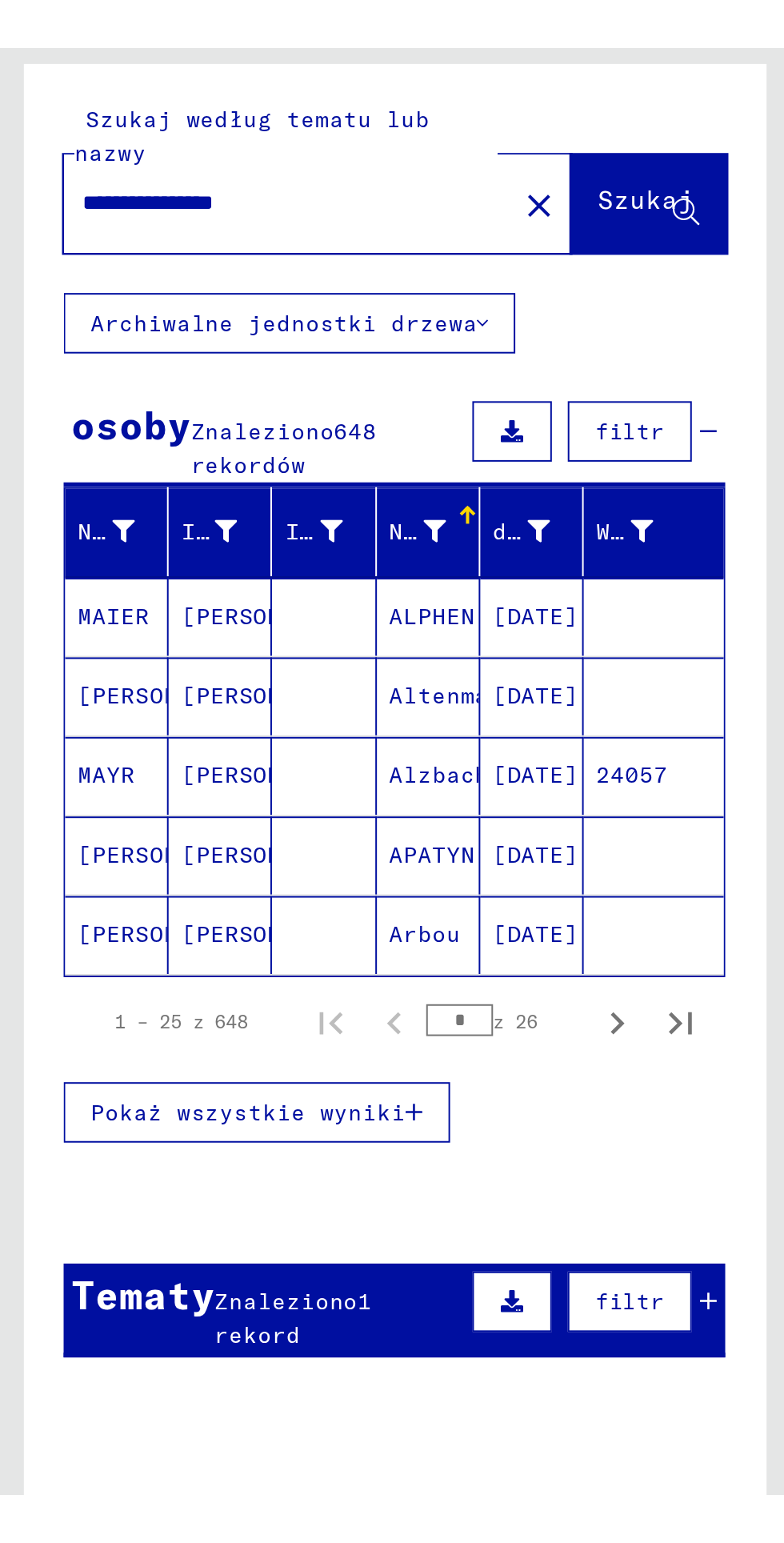
scroll to position [89, 0]
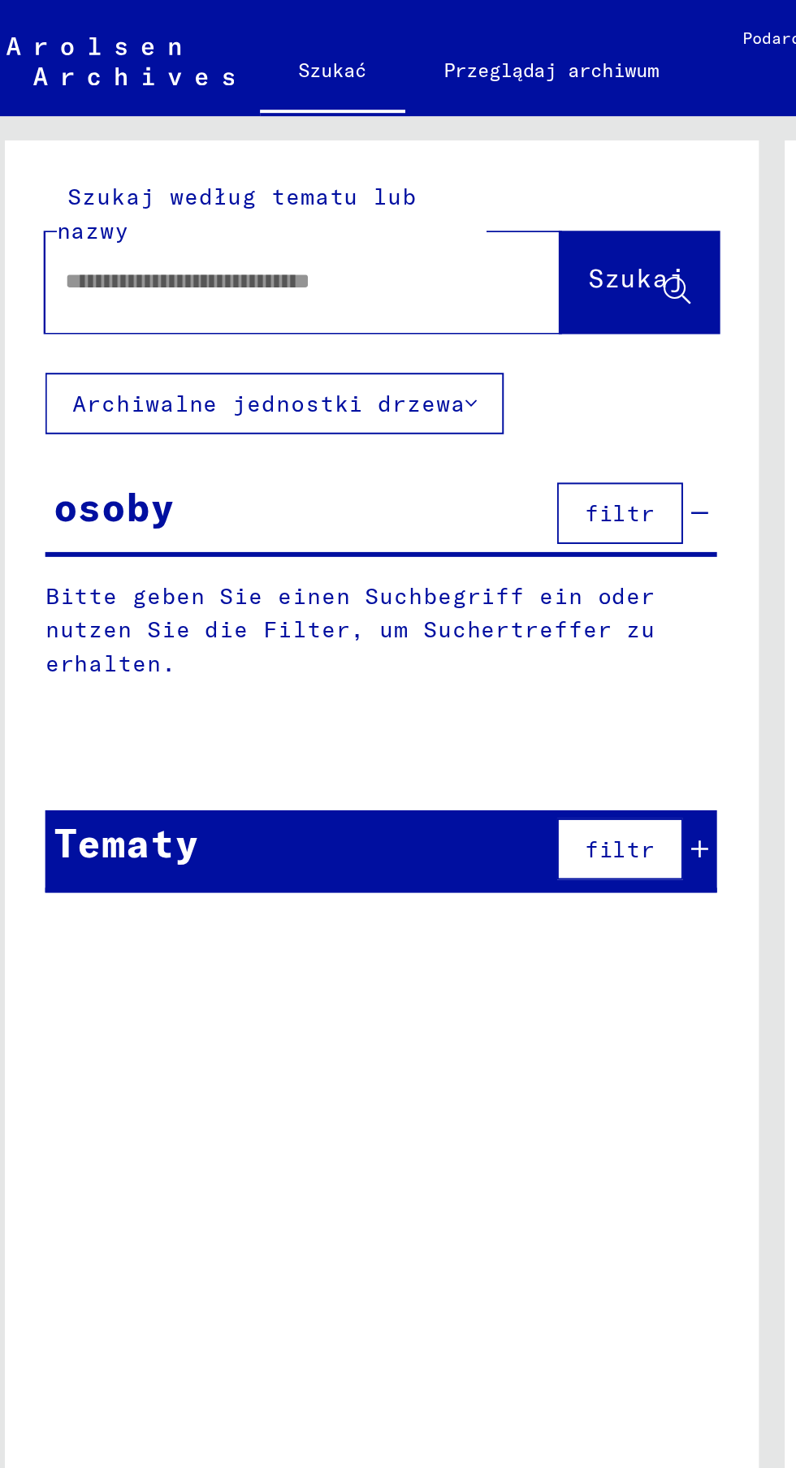
type input "**********"
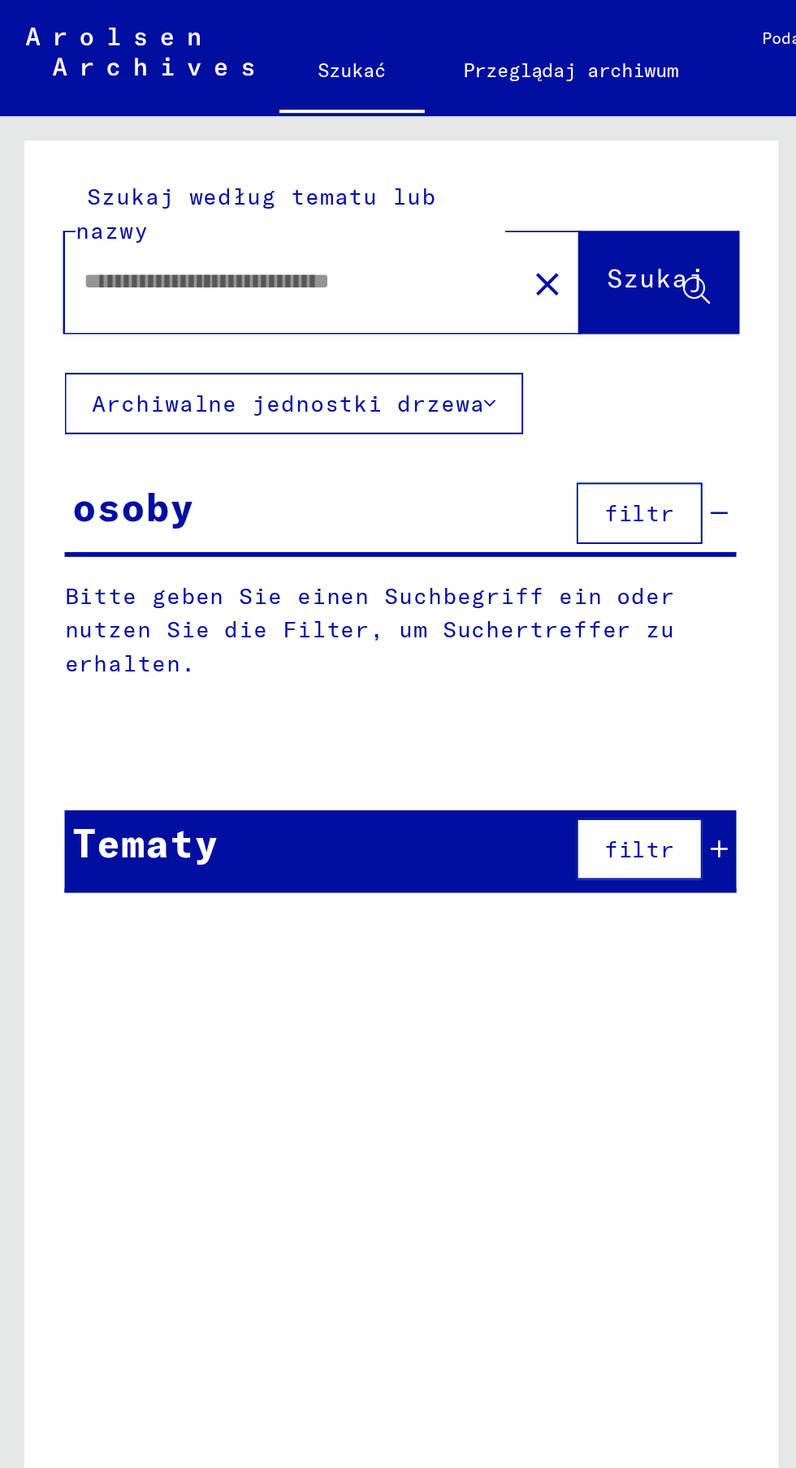
type input "**********"
